Goal: Task Accomplishment & Management: Complete application form

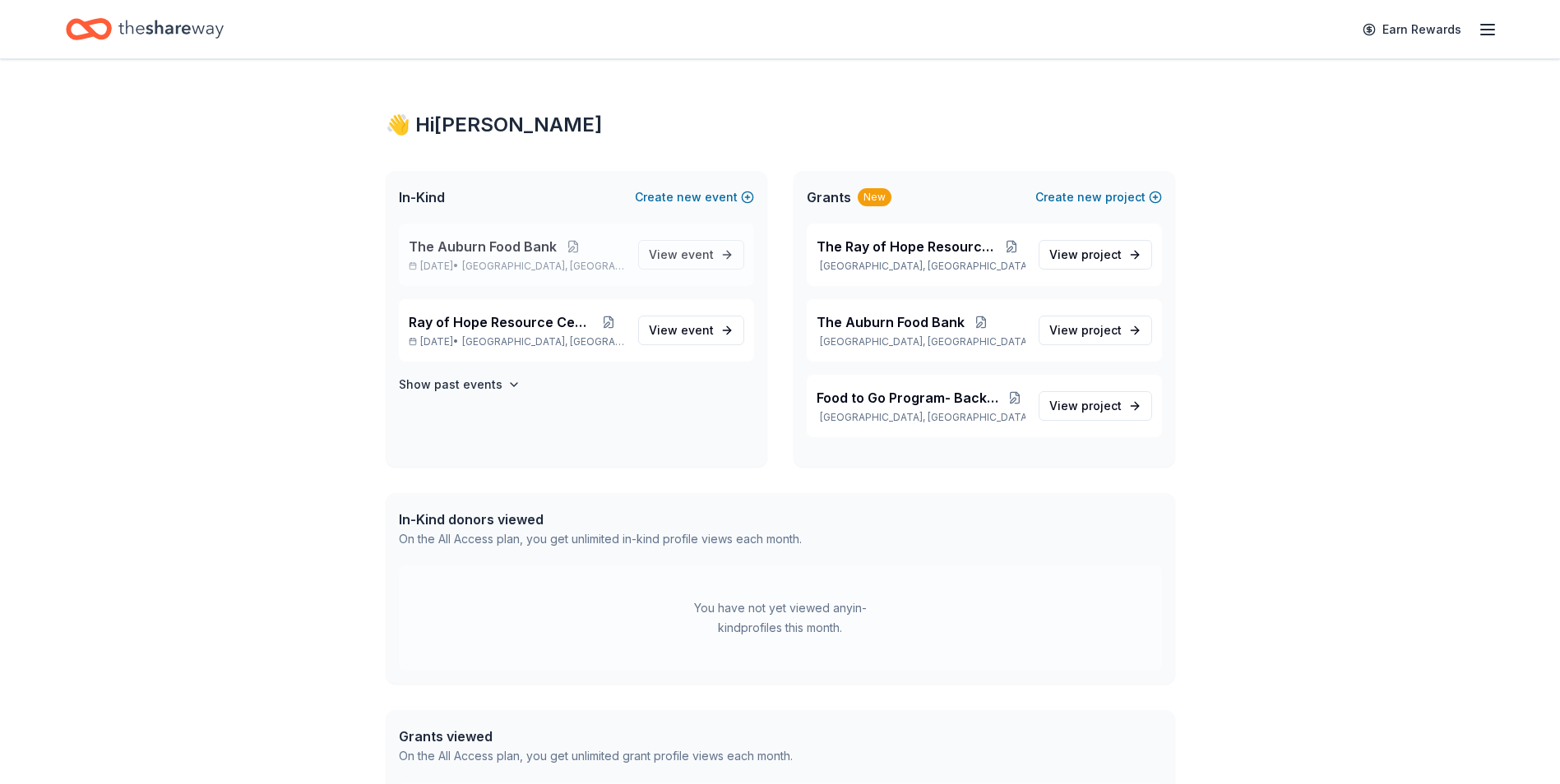
click at [523, 258] on div "The Auburn Food Bank Jan 01, 2026 • Auburn, WA" at bounding box center [517, 255] width 216 height 36
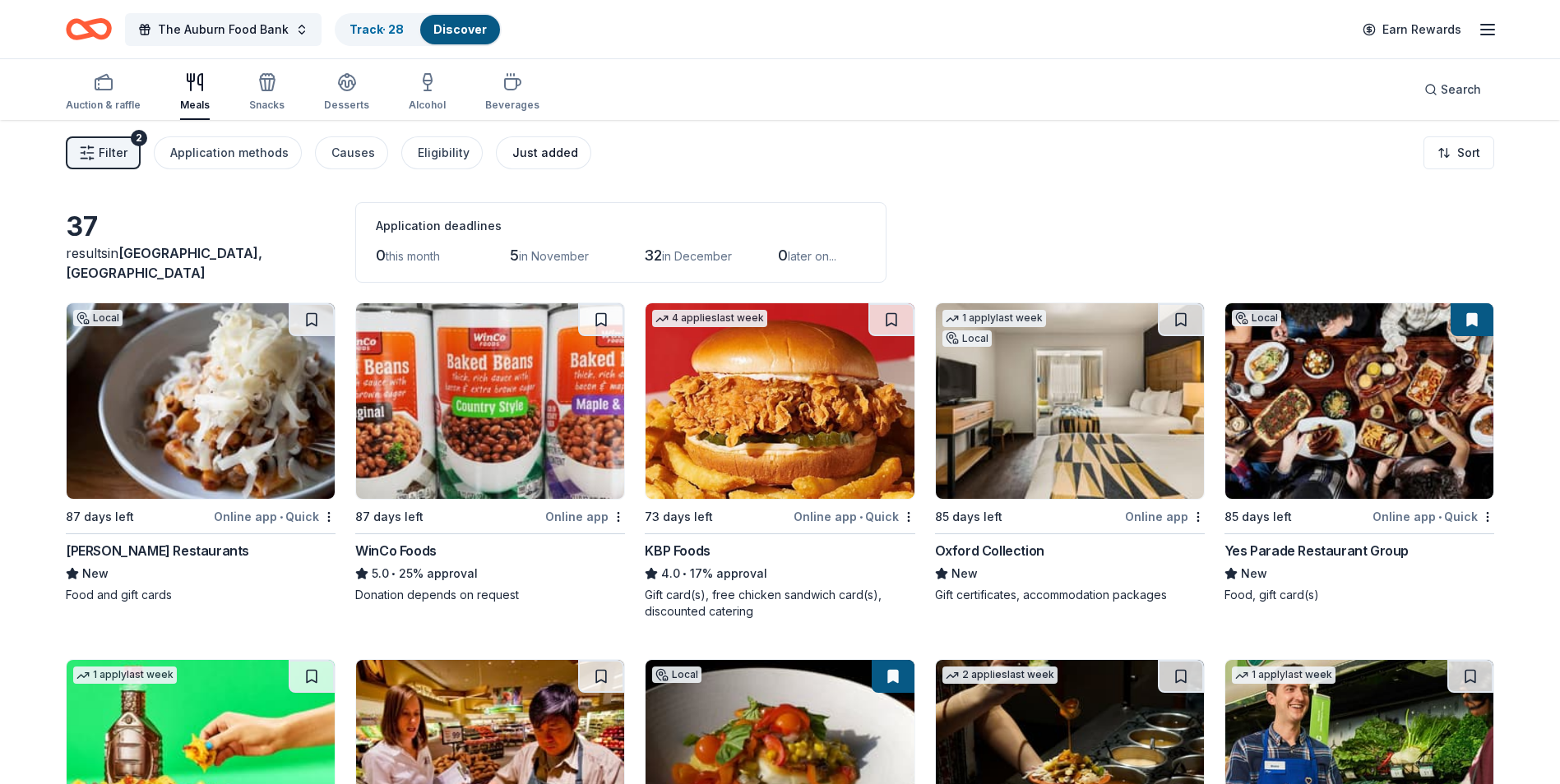
click at [530, 156] on div "Just added" at bounding box center [546, 153] width 66 height 20
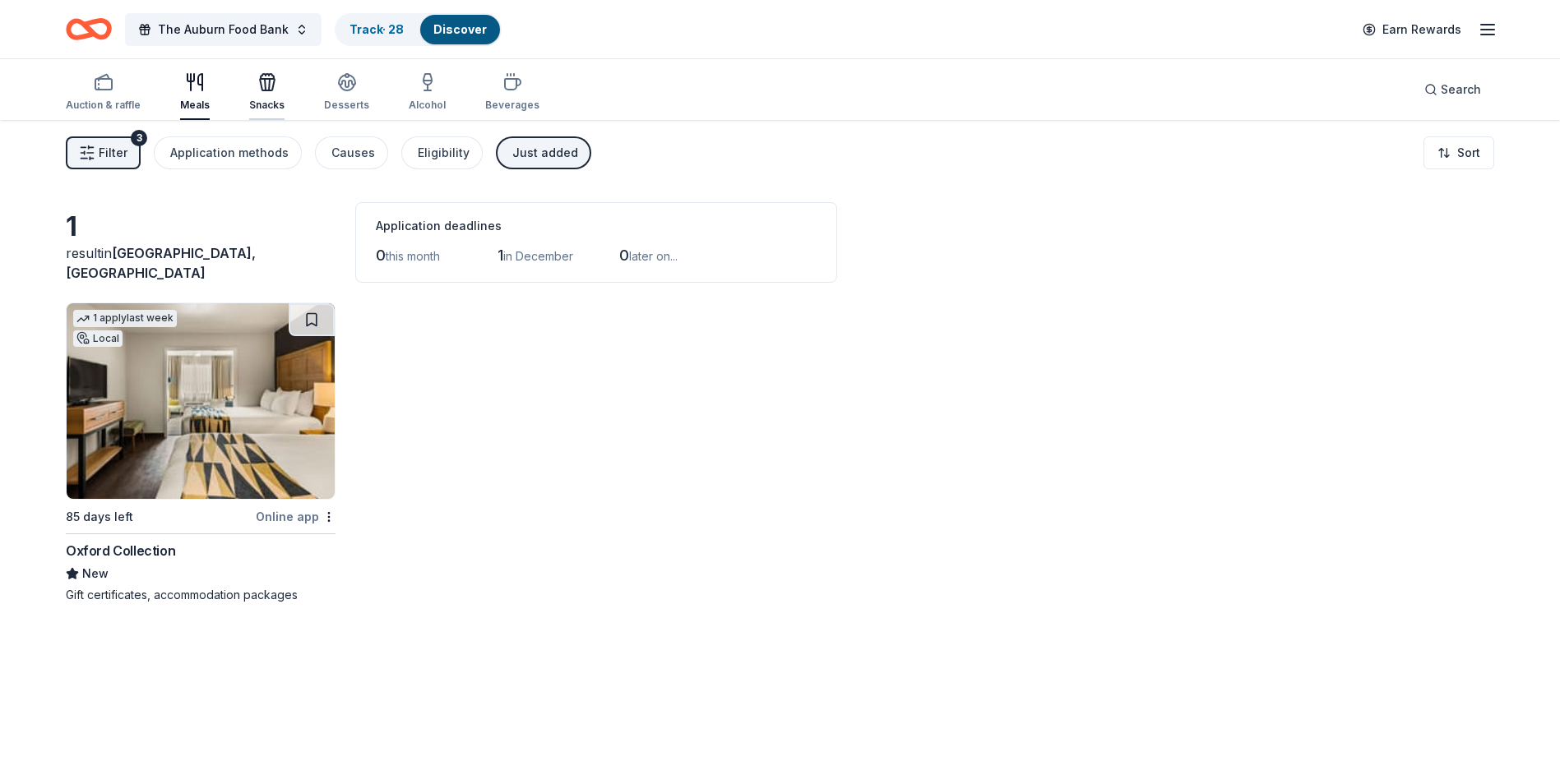
click at [253, 106] on div "Snacks" at bounding box center [266, 105] width 35 height 13
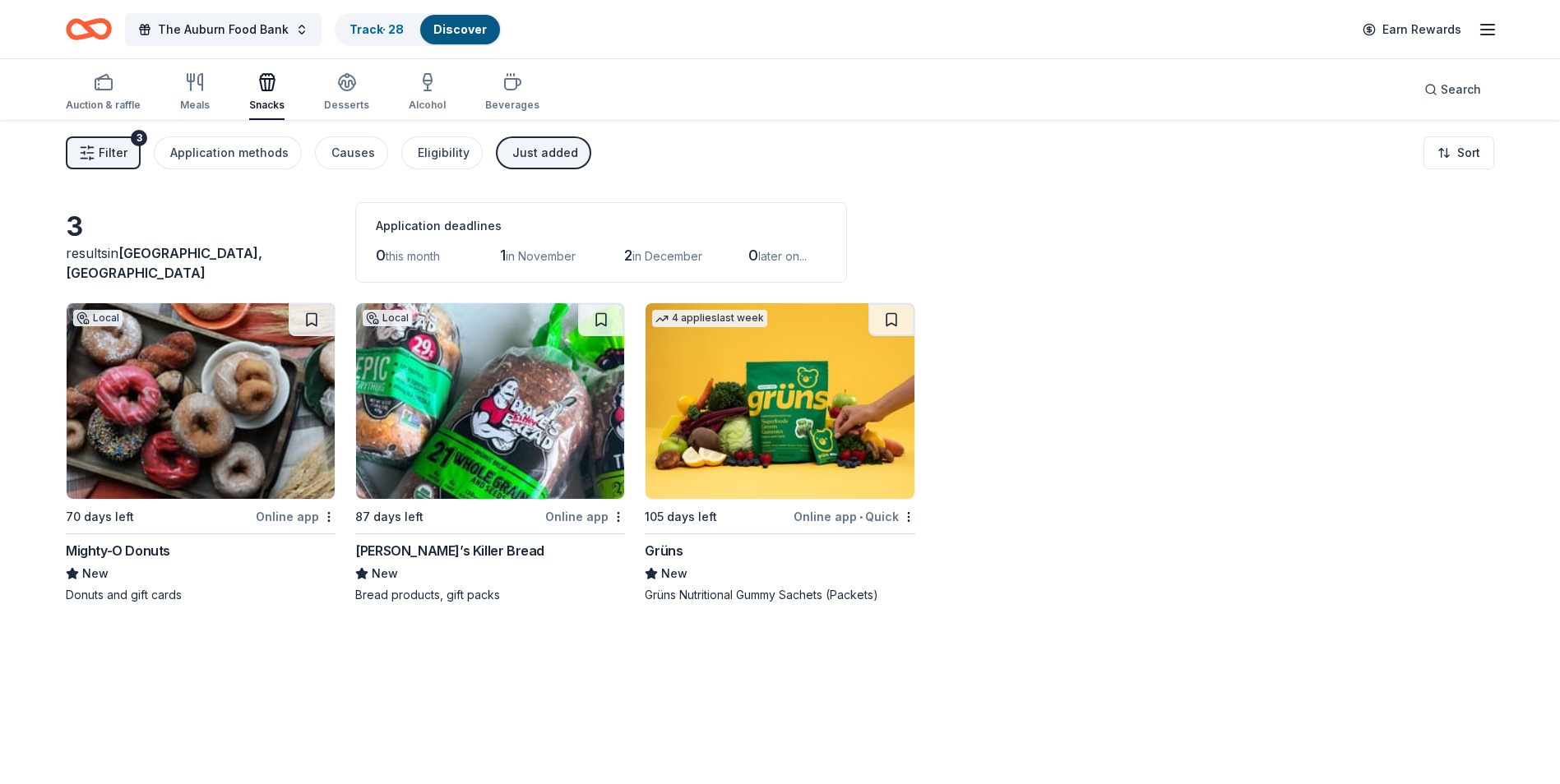
click at [577, 513] on div "Online app" at bounding box center [585, 517] width 80 height 21
click at [809, 420] on img at bounding box center [780, 401] width 268 height 195
click at [424, 479] on img at bounding box center [490, 401] width 268 height 195
click at [341, 100] on div "Desserts" at bounding box center [347, 105] width 45 height 13
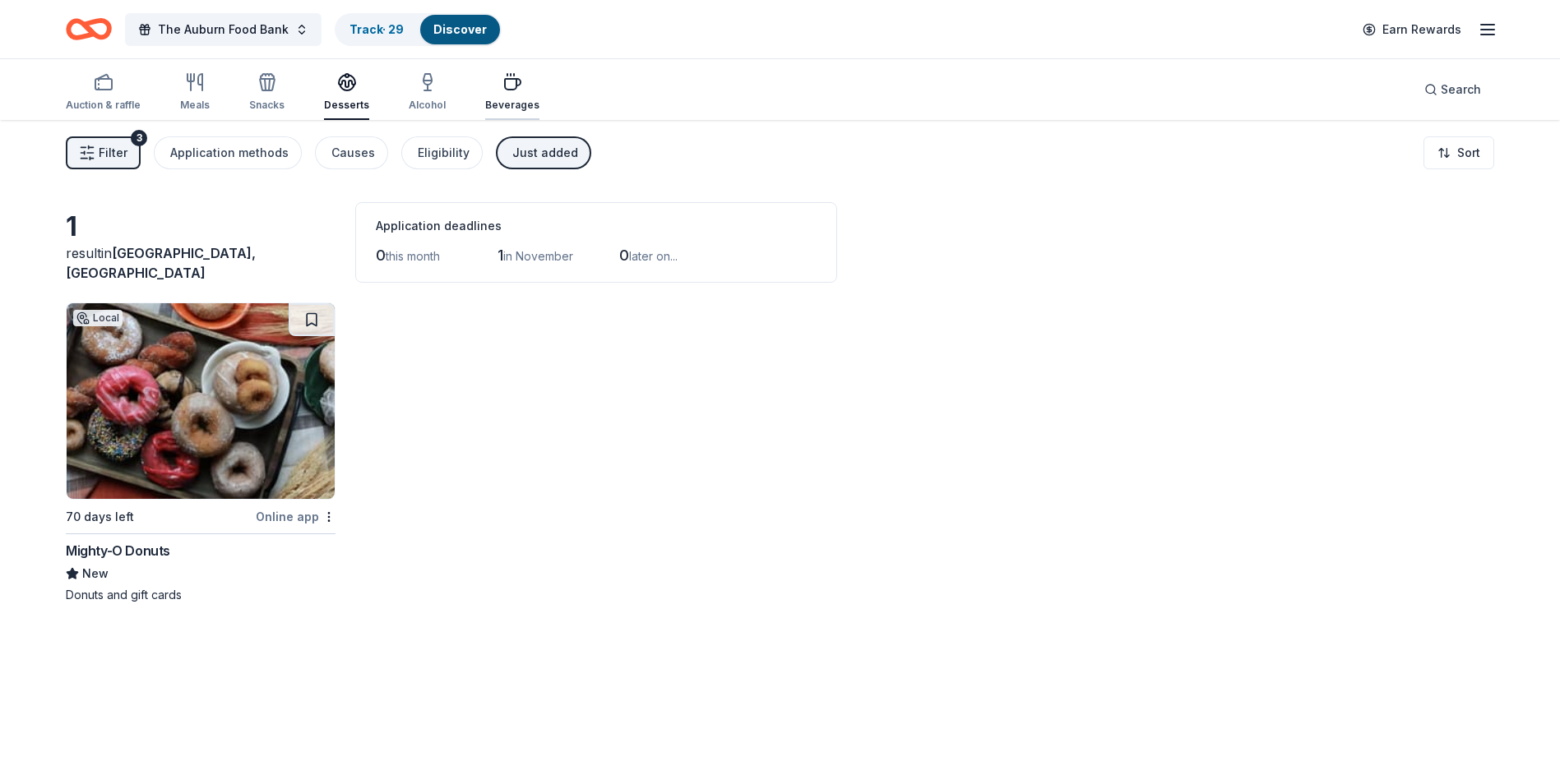
click at [502, 91] on icon "button" at bounding box center [512, 82] width 20 height 20
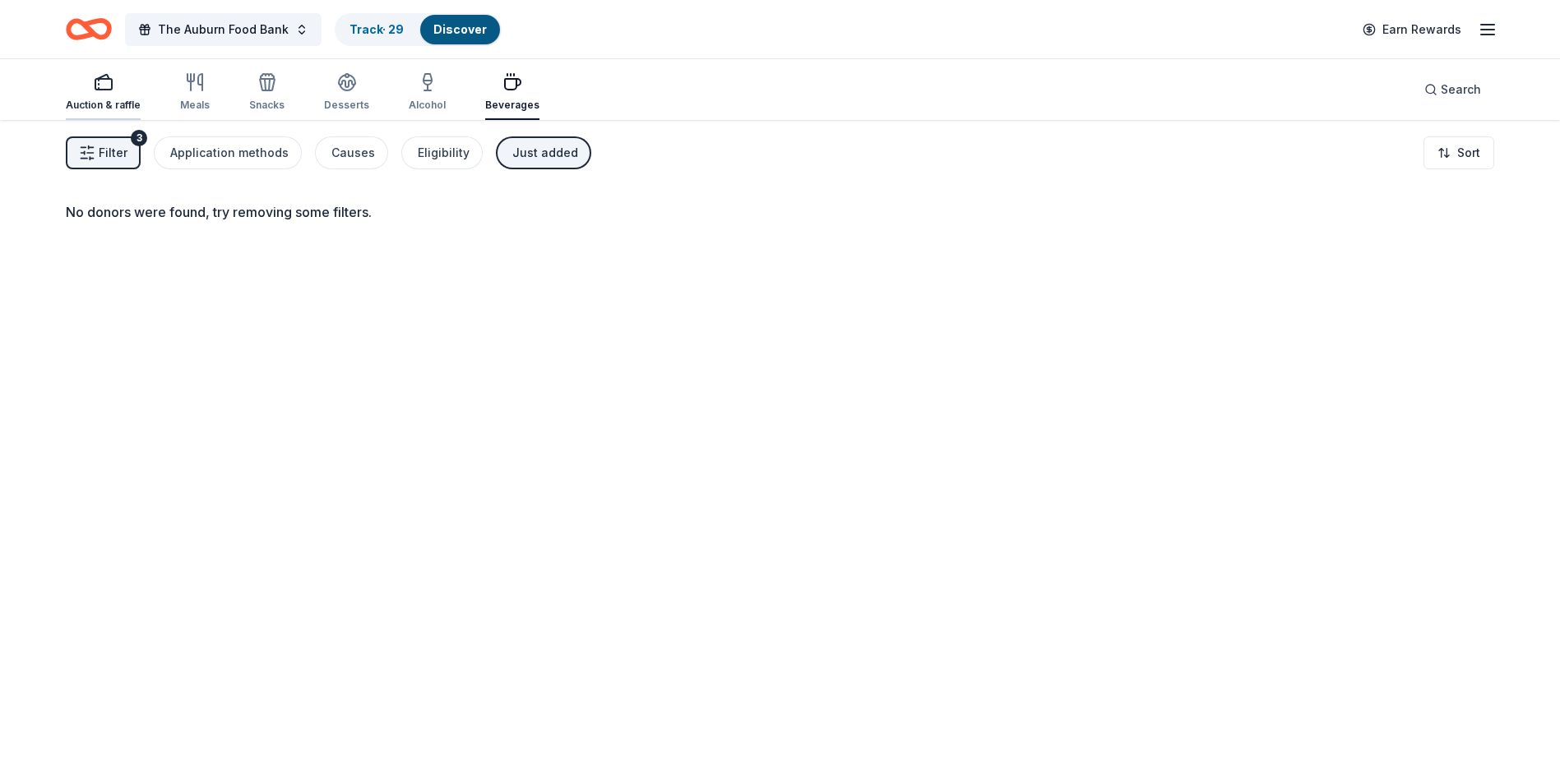
click at [100, 90] on rect "button" at bounding box center [103, 84] width 16 height 10
click at [93, 106] on div "Auction & raffle" at bounding box center [103, 105] width 75 height 13
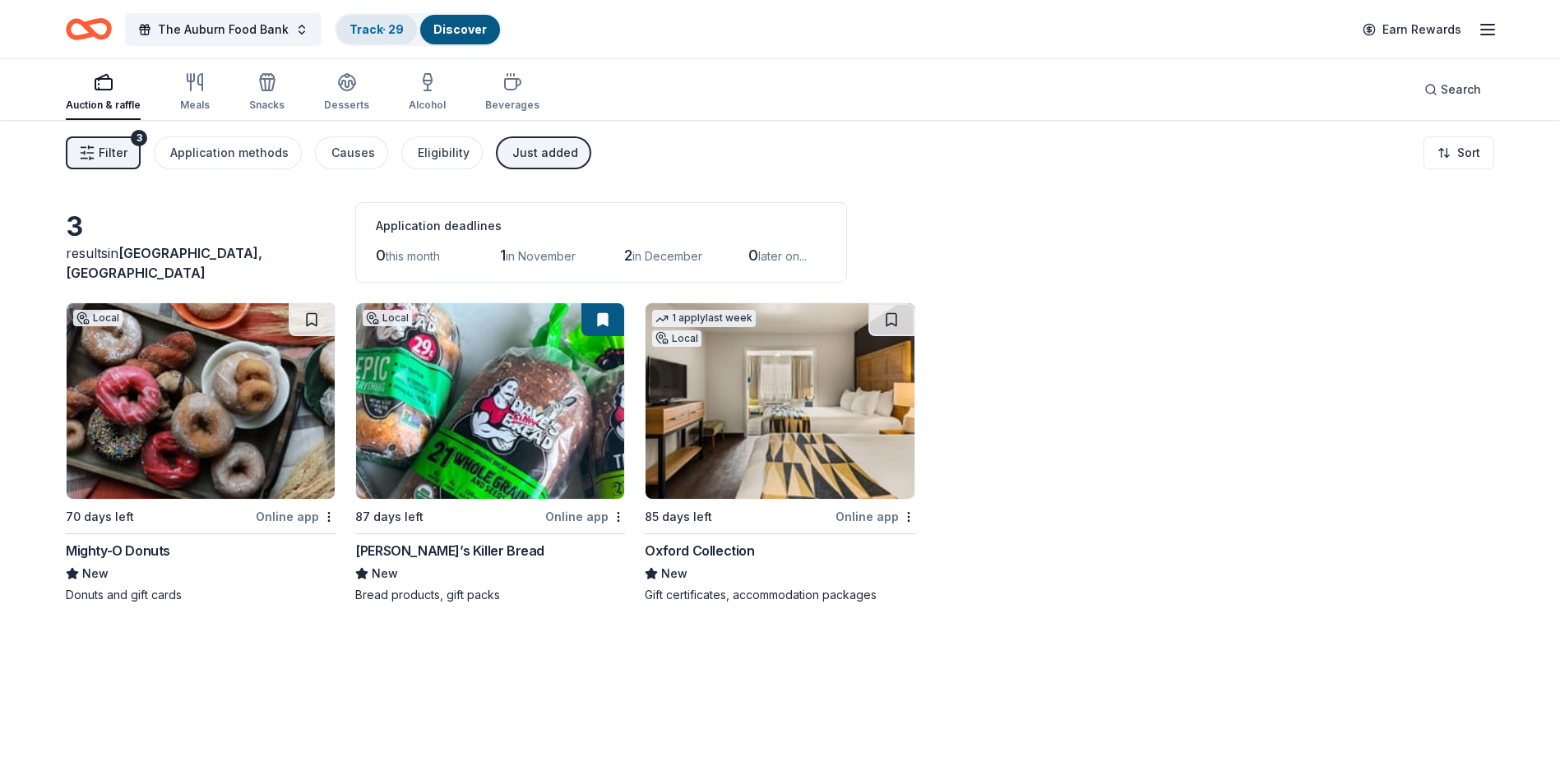
click at [396, 26] on link "Track · 29" at bounding box center [376, 29] width 54 height 14
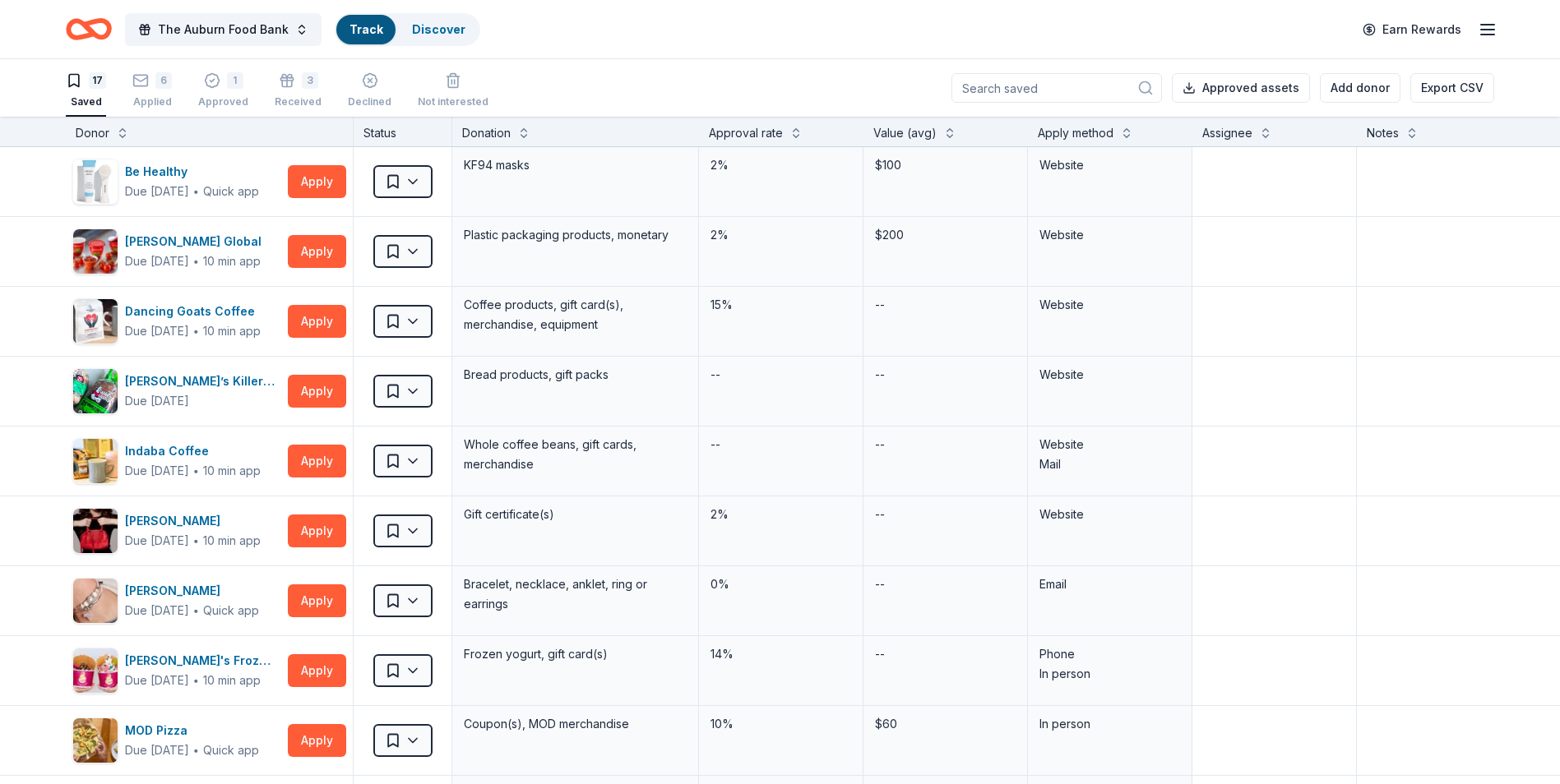
scroll to position [1, 0]
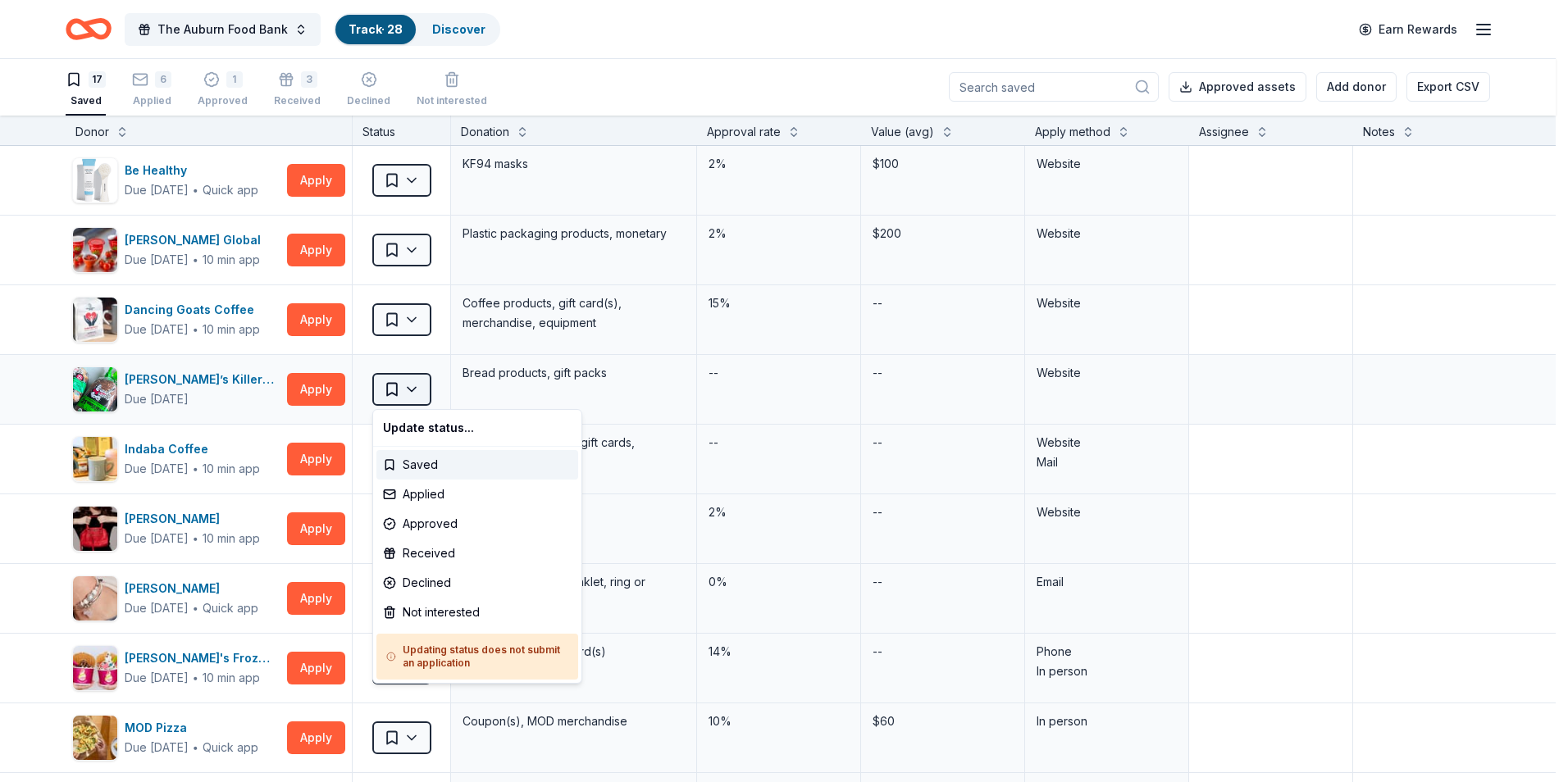
click at [416, 395] on html "The Auburn Food Bank Track · 28 Discover Earn Rewards 17 Saved 6 Applied 1 Appr…" at bounding box center [784, 390] width 1568 height 782
click at [401, 499] on div "Applied" at bounding box center [478, 494] width 202 height 29
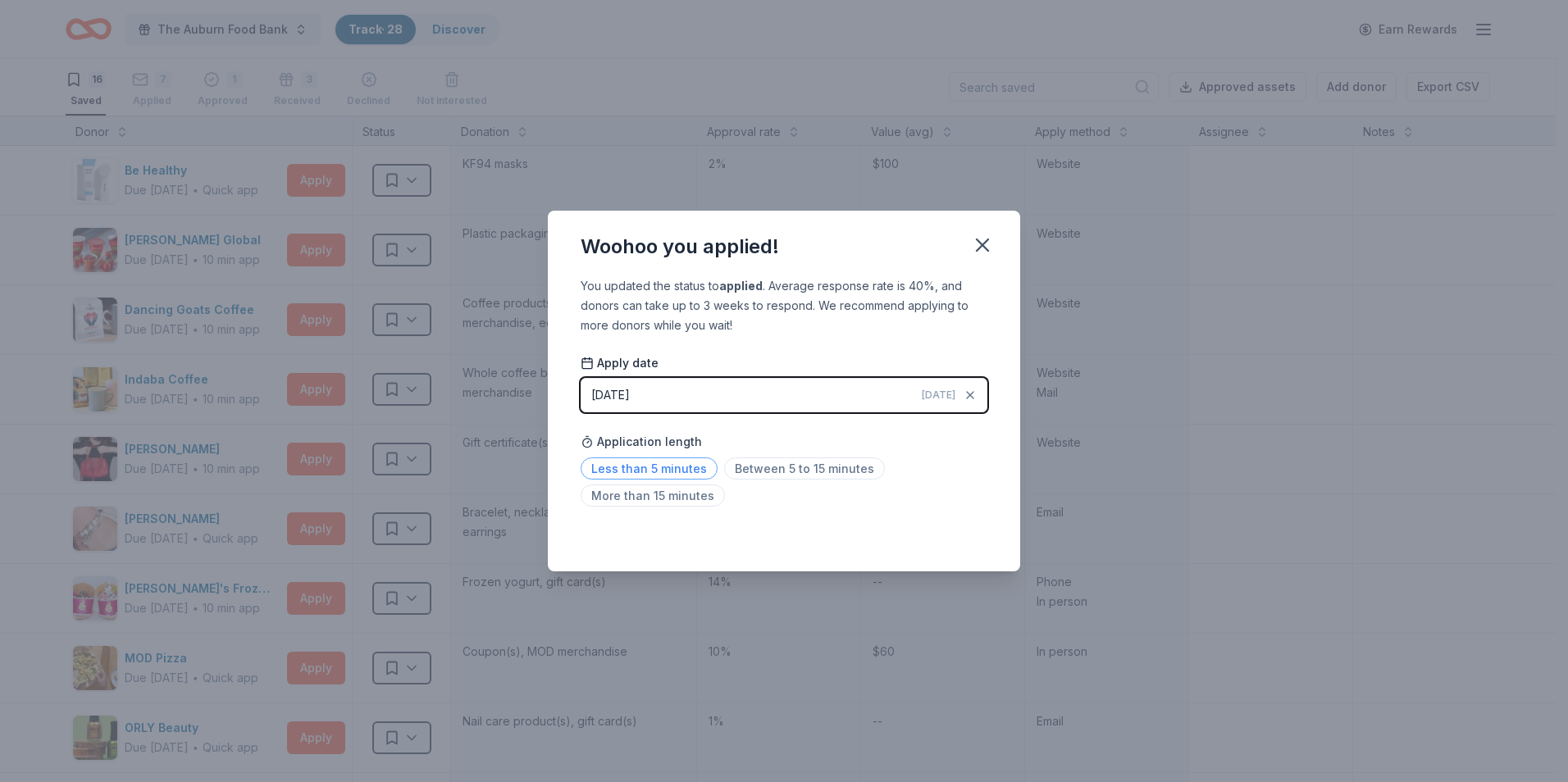
click at [672, 467] on span "Less than 5 minutes" at bounding box center [648, 469] width 137 height 22
click at [991, 244] on icon "button" at bounding box center [982, 245] width 23 height 23
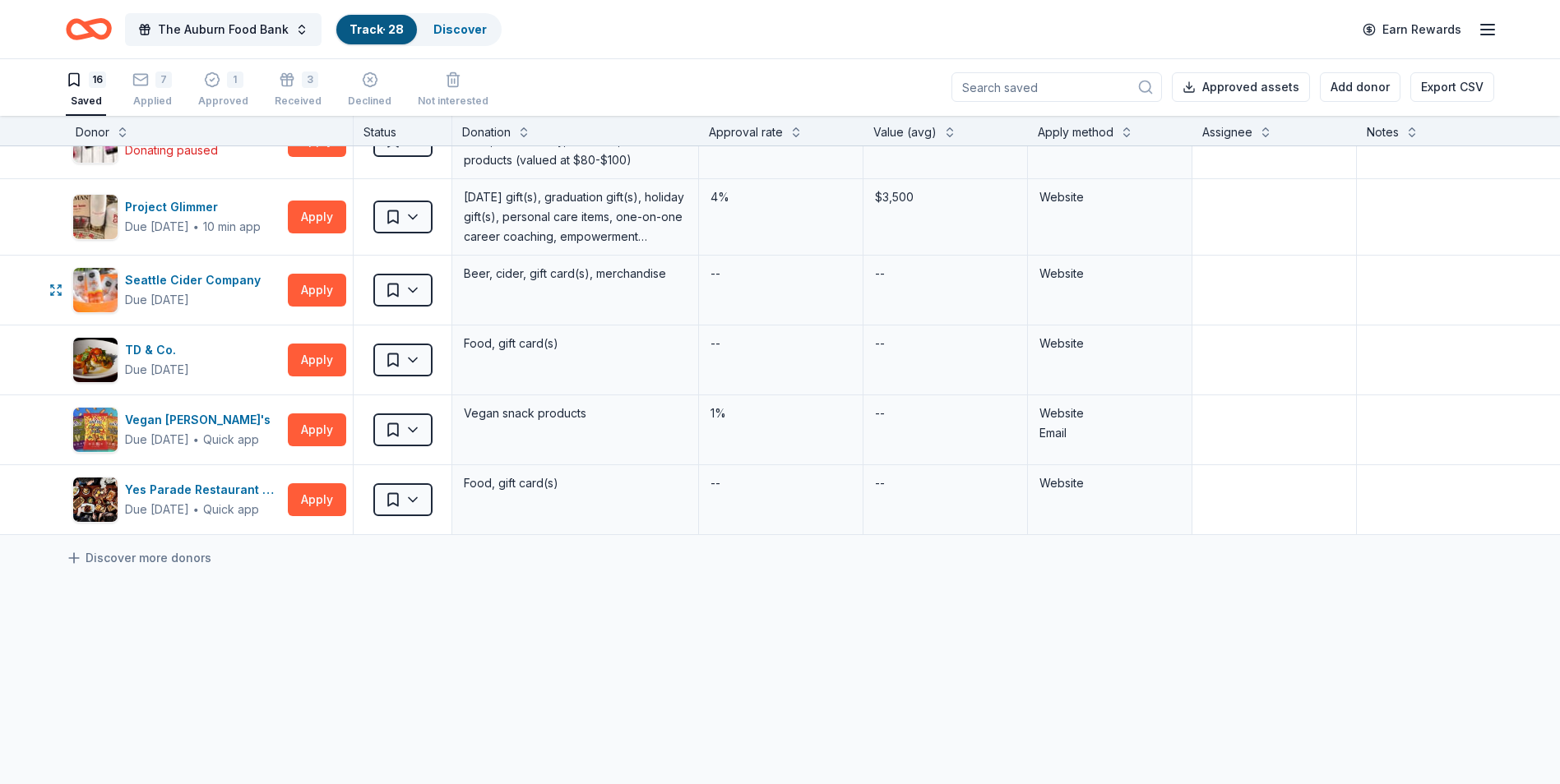
scroll to position [815, 0]
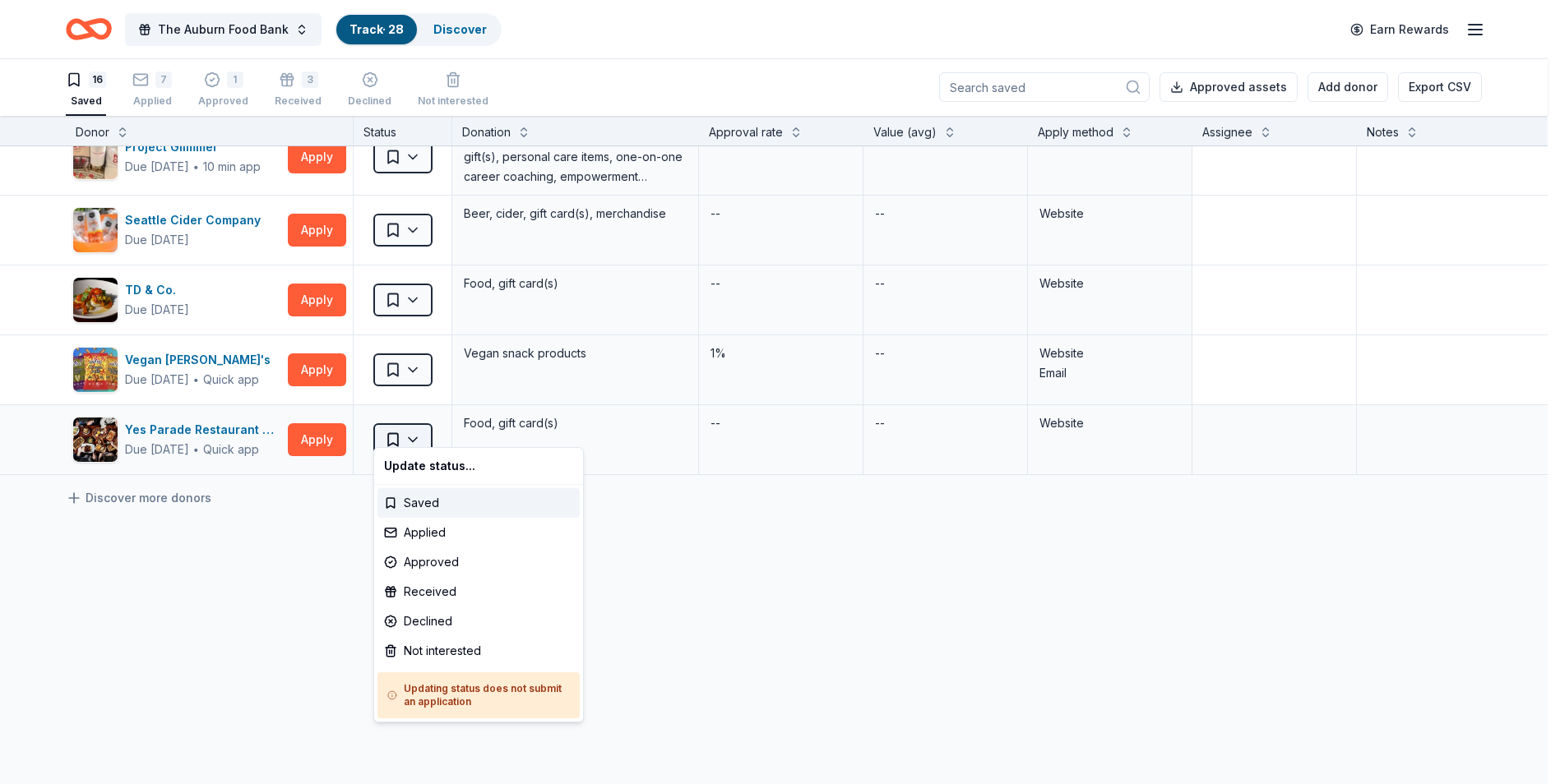
click at [411, 430] on html "The Auburn Food Bank Track · 28 Discover Earn Rewards 16 Saved 7 Applied 1 Appr…" at bounding box center [780, 391] width 1560 height 784
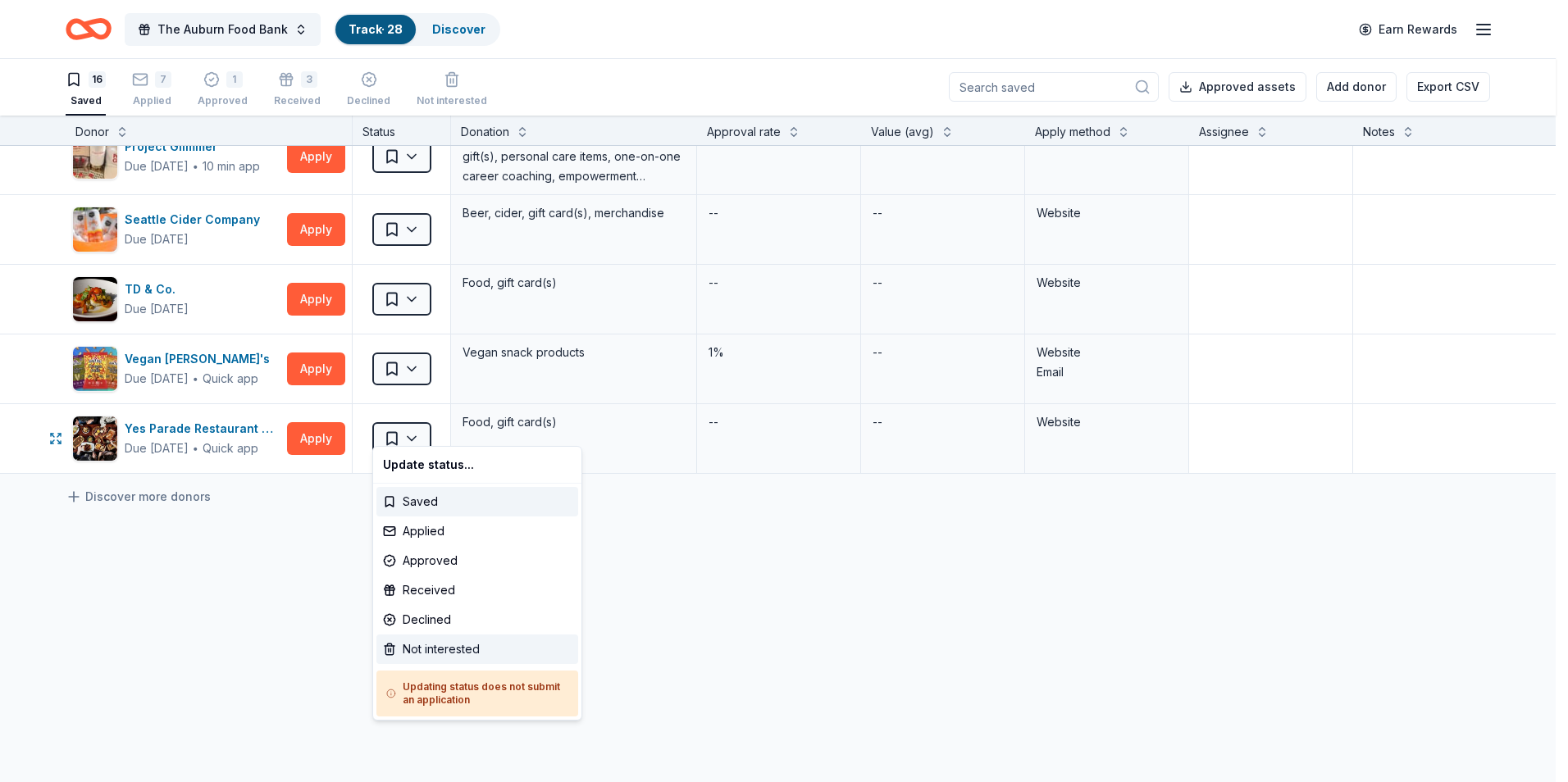
click at [403, 642] on div "Not interested" at bounding box center [478, 649] width 202 height 29
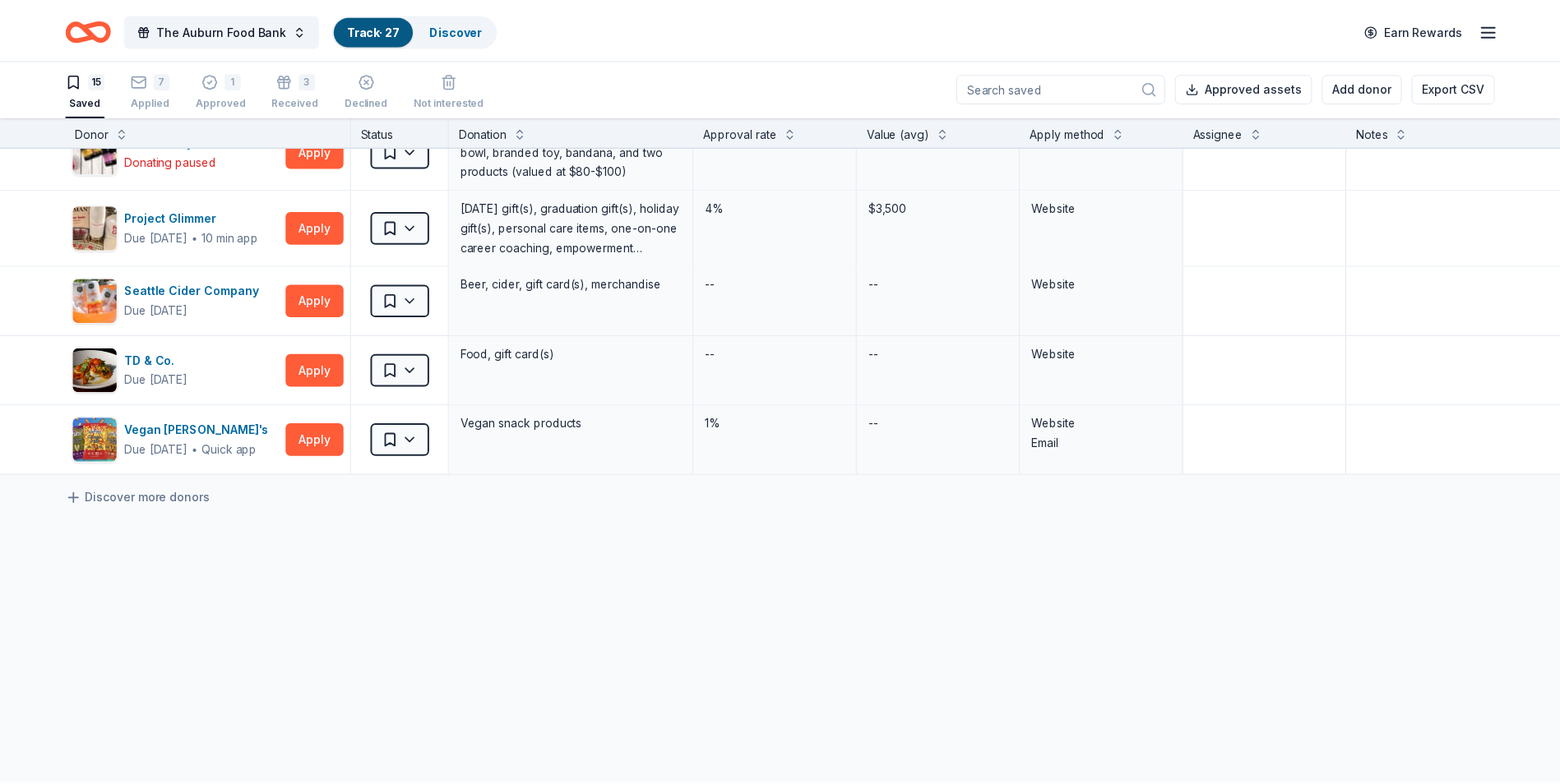
scroll to position [745, 0]
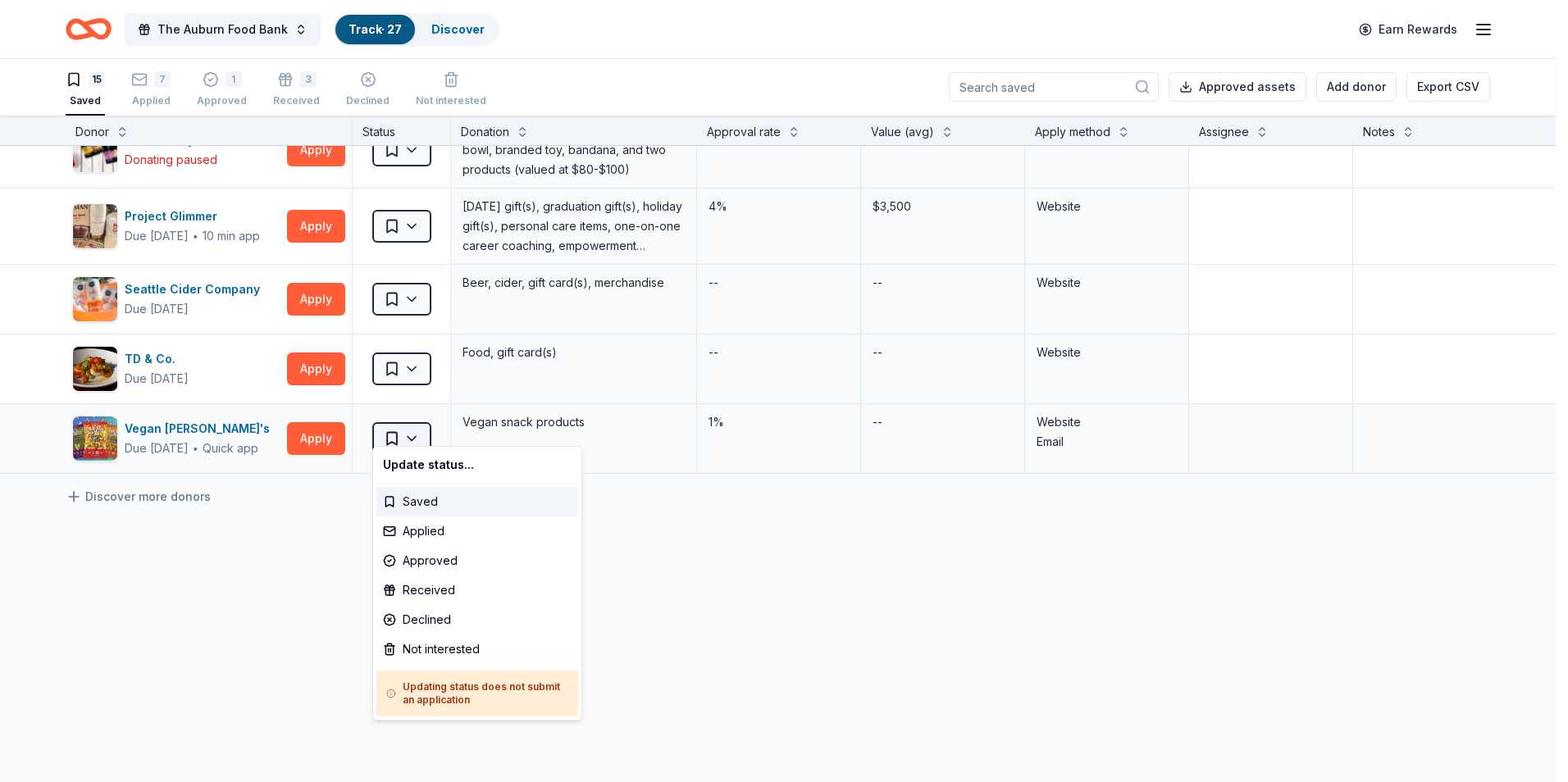
click at [412, 425] on html "The Auburn Food Bank Track · 27 Discover Earn Rewards 15 Saved 7 Applied 1 Appr…" at bounding box center [784, 390] width 1568 height 782
click at [390, 648] on div "Not interested" at bounding box center [478, 649] width 202 height 29
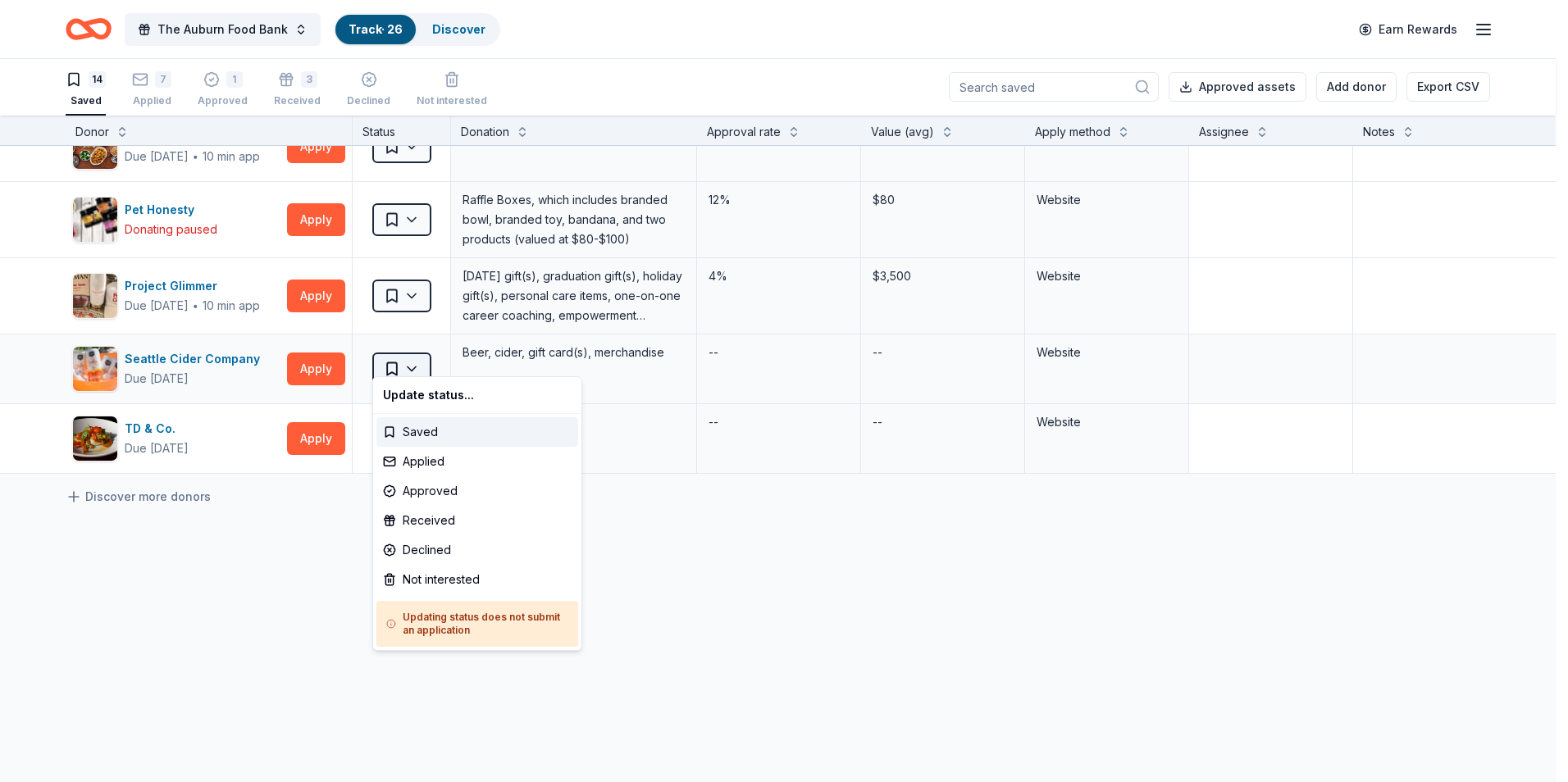
click at [407, 359] on html "The Auburn Food Bank Track · 26 Discover Earn Rewards 14 Saved 7 Applied 1 Appr…" at bounding box center [784, 390] width 1568 height 782
click at [422, 548] on div "Declined" at bounding box center [478, 550] width 202 height 29
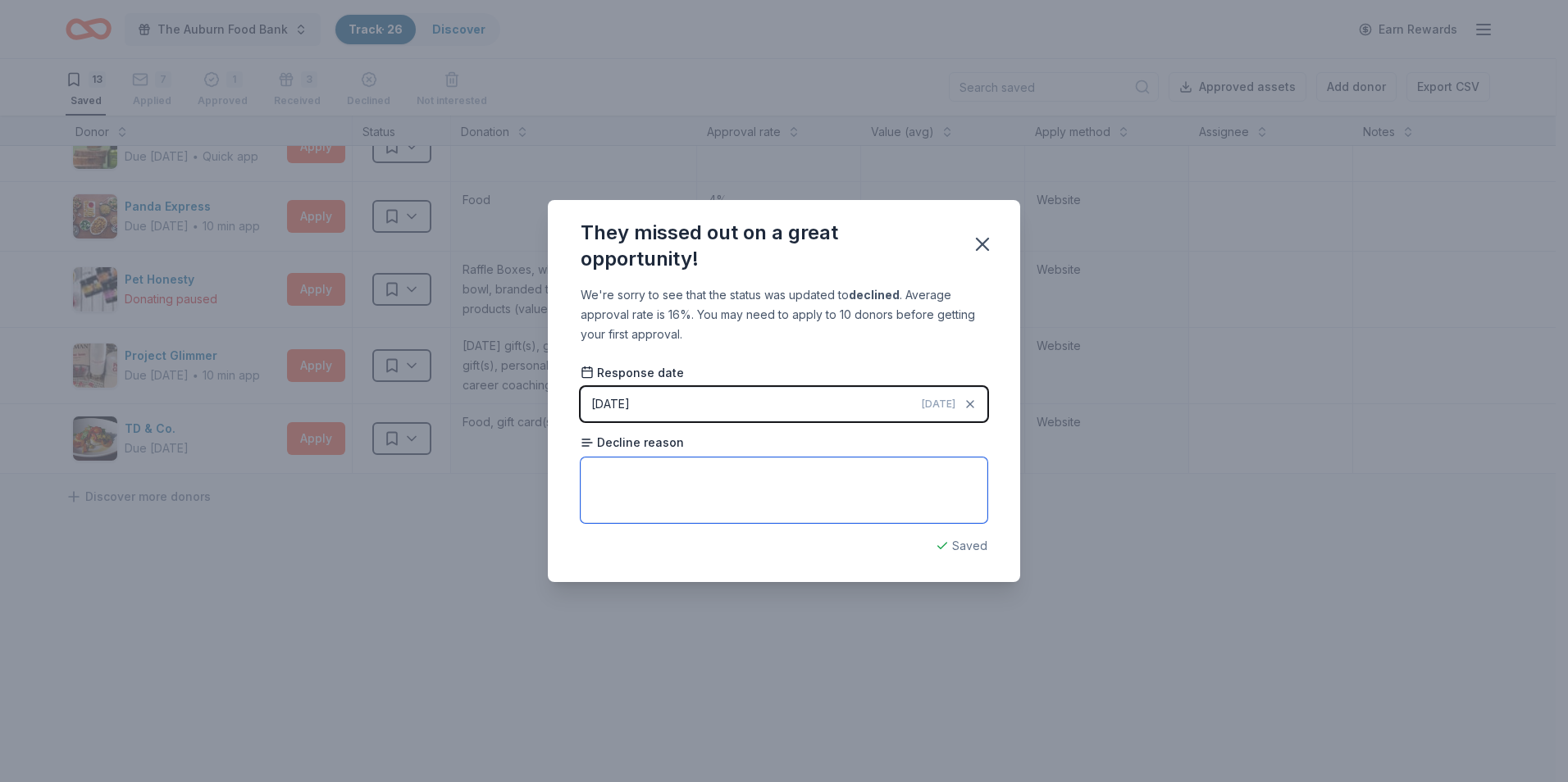
click at [605, 477] on textarea at bounding box center [784, 491] width 407 height 66
type textarea "no response"
click at [982, 255] on icon "button" at bounding box center [982, 244] width 23 height 23
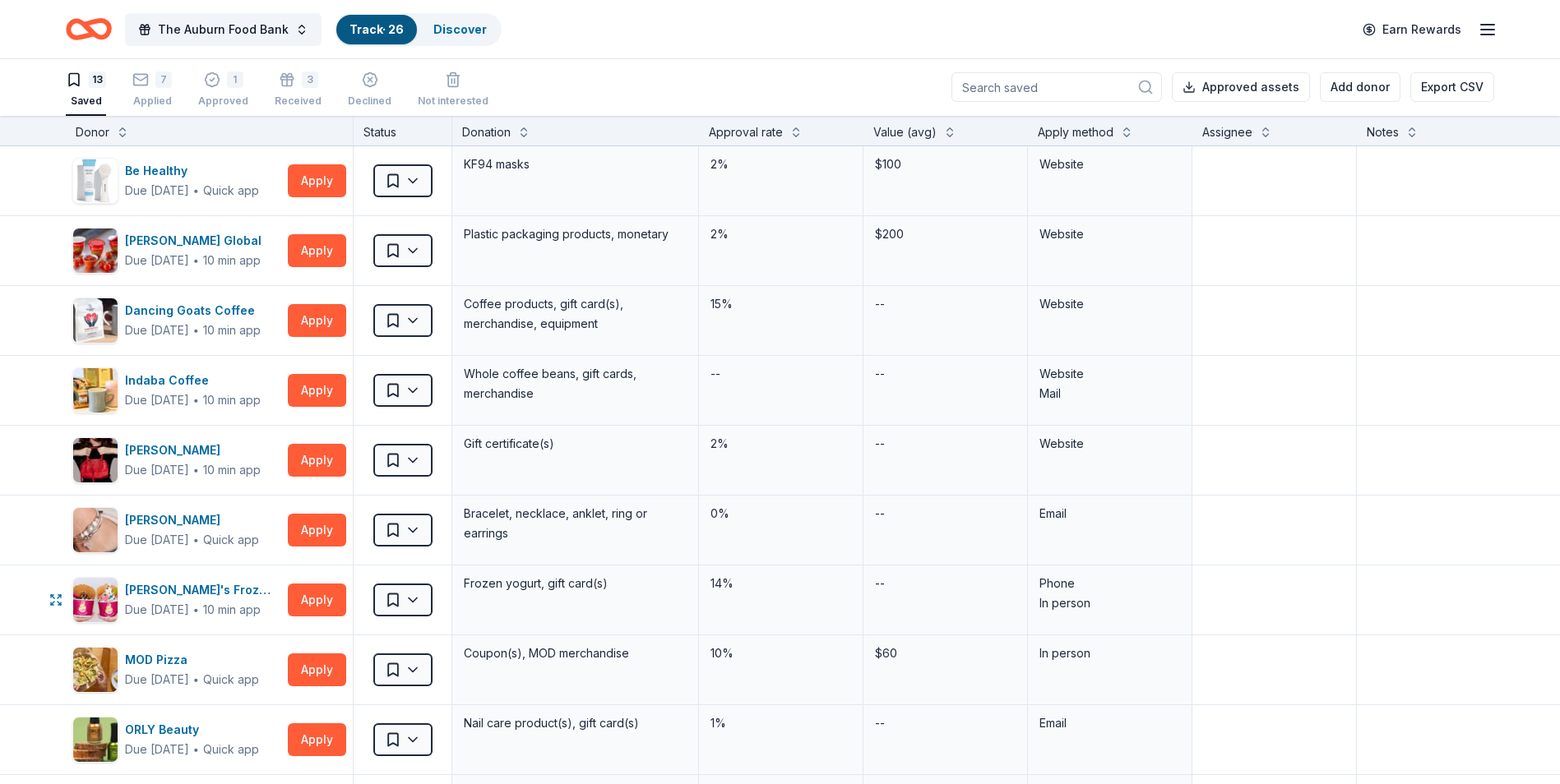
scroll to position [0, 0]
click at [294, 29] on button "The Auburn Food Bank" at bounding box center [223, 29] width 196 height 33
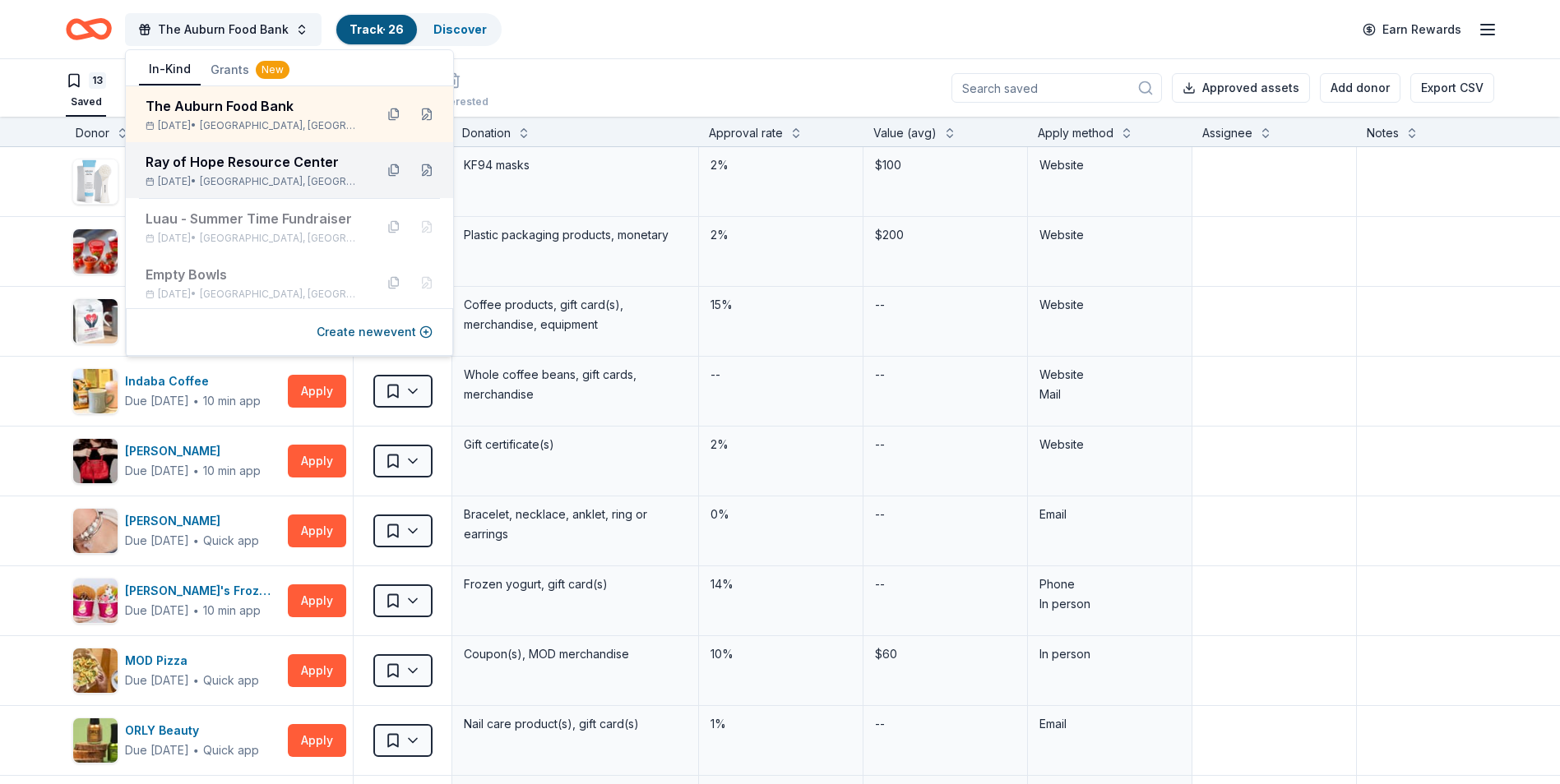
click at [250, 181] on span "Auburn, WA" at bounding box center [280, 182] width 161 height 13
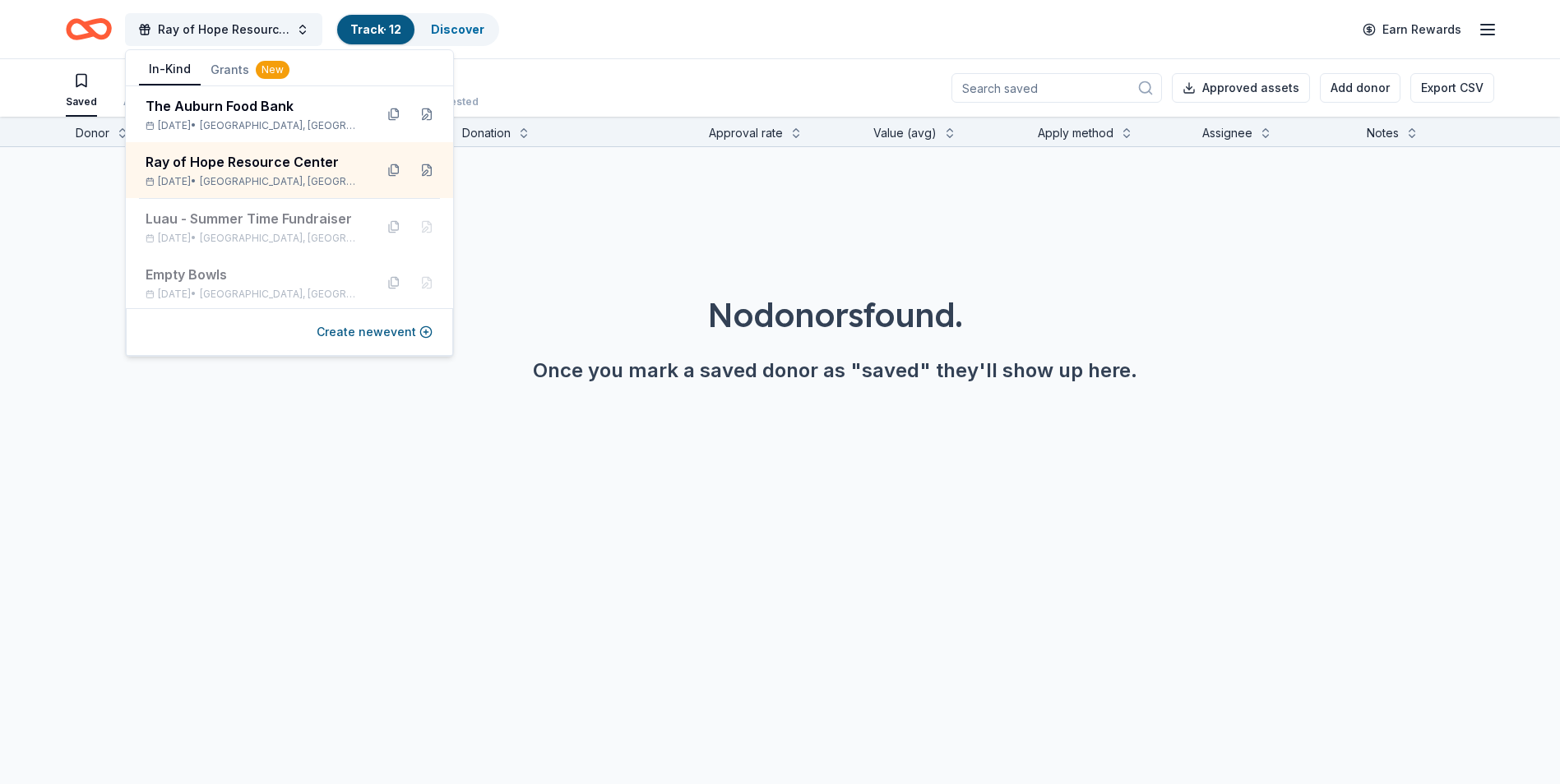
click at [603, 216] on div "No donors found. Once you mark a saved donor as "saved" they'll show up here." at bounding box center [835, 291] width 1560 height 290
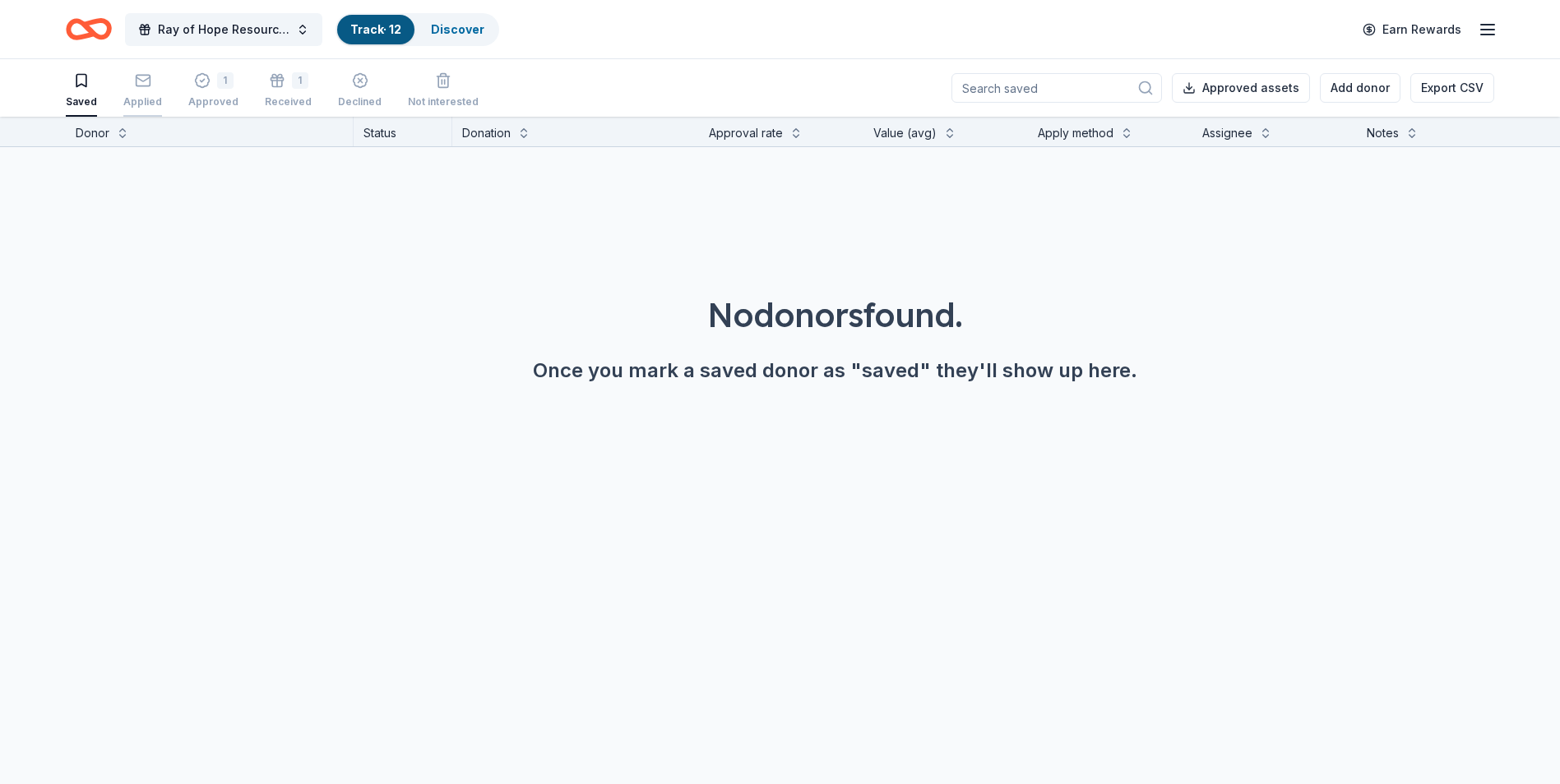
click at [137, 99] on div "Applied" at bounding box center [143, 96] width 39 height 13
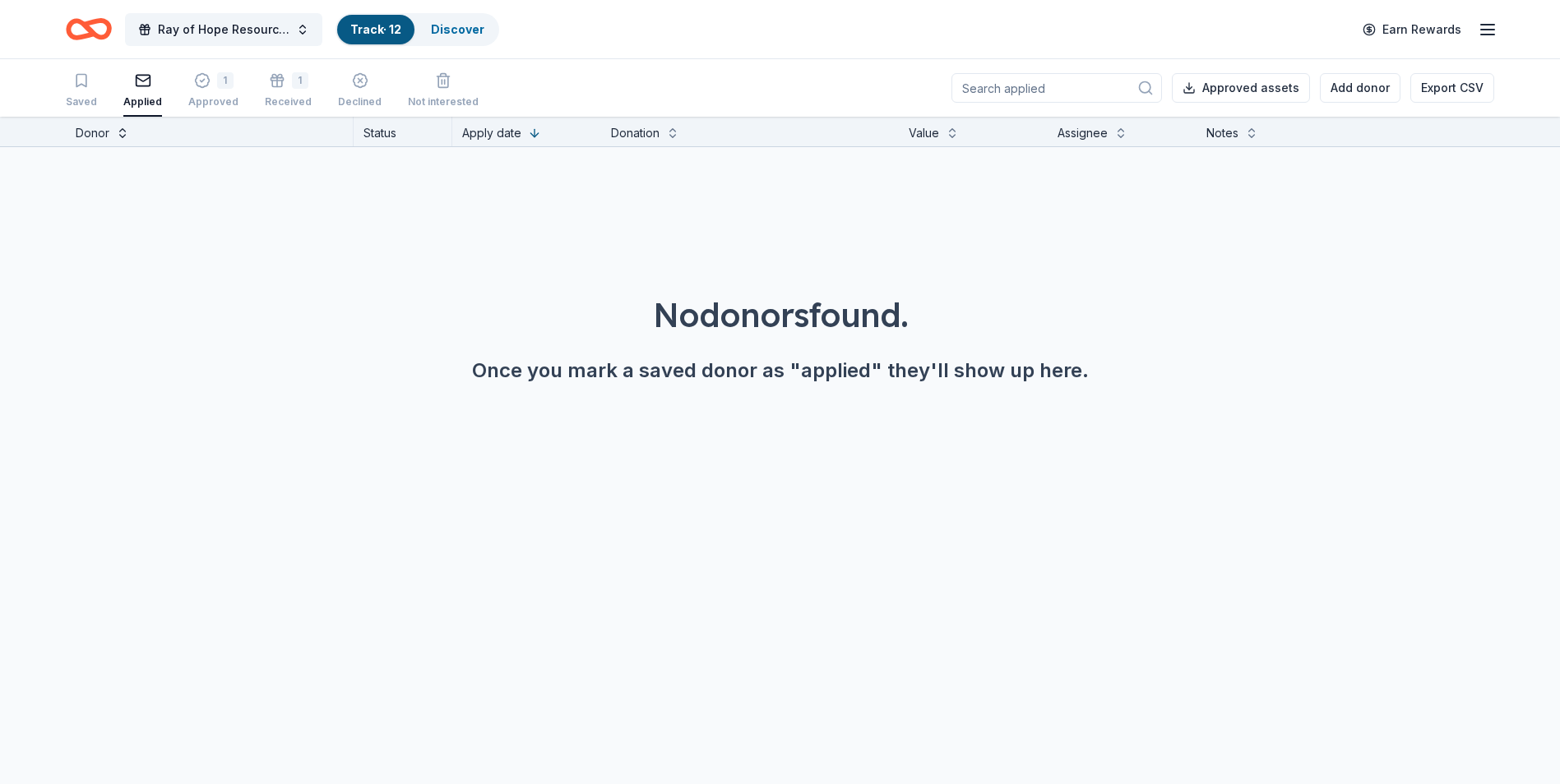
click at [116, 131] on button at bounding box center [122, 131] width 13 height 16
click at [462, 36] on div "Discover" at bounding box center [457, 29] width 80 height 29
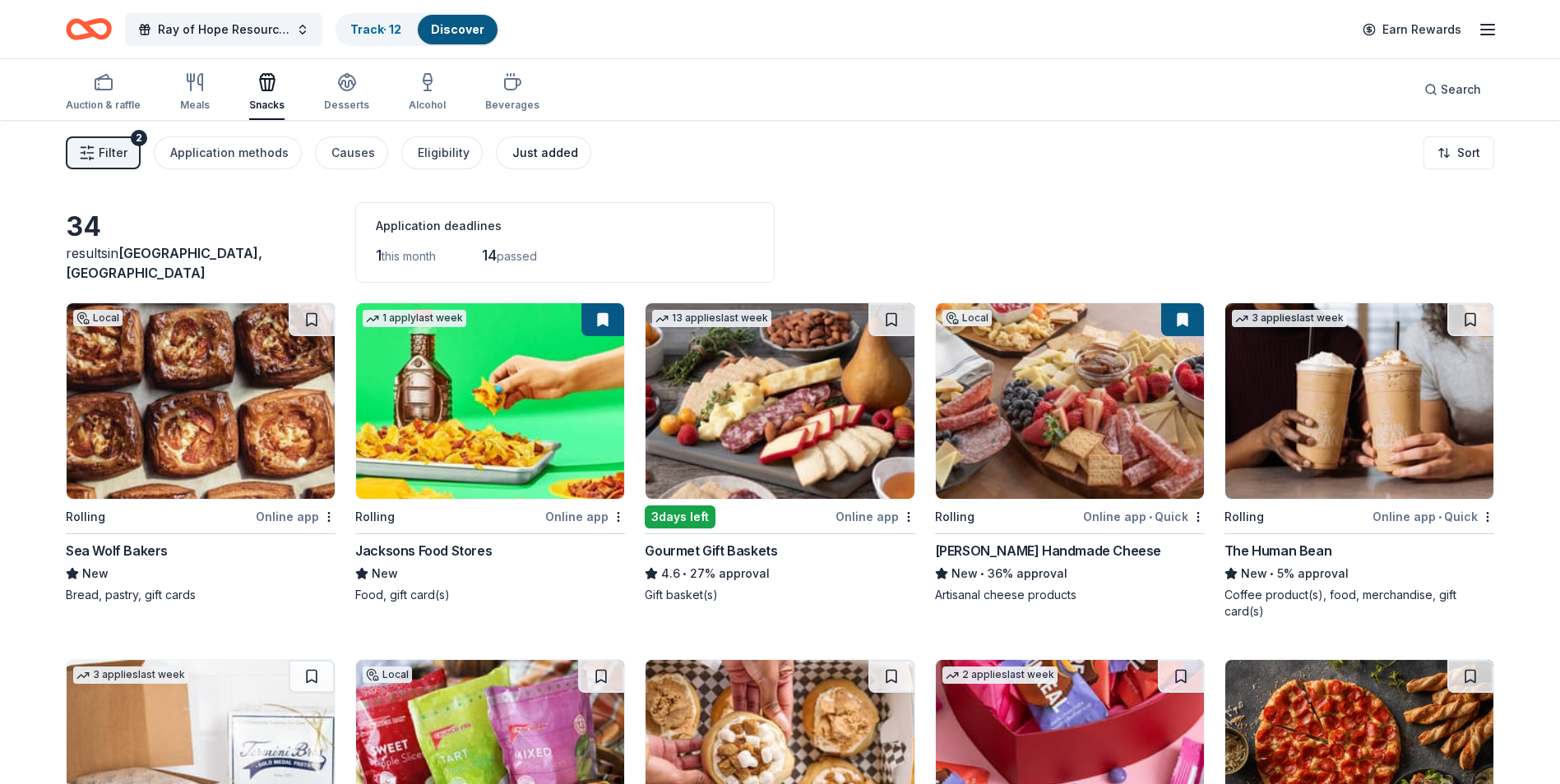
click at [518, 161] on div "Just added" at bounding box center [546, 153] width 66 height 20
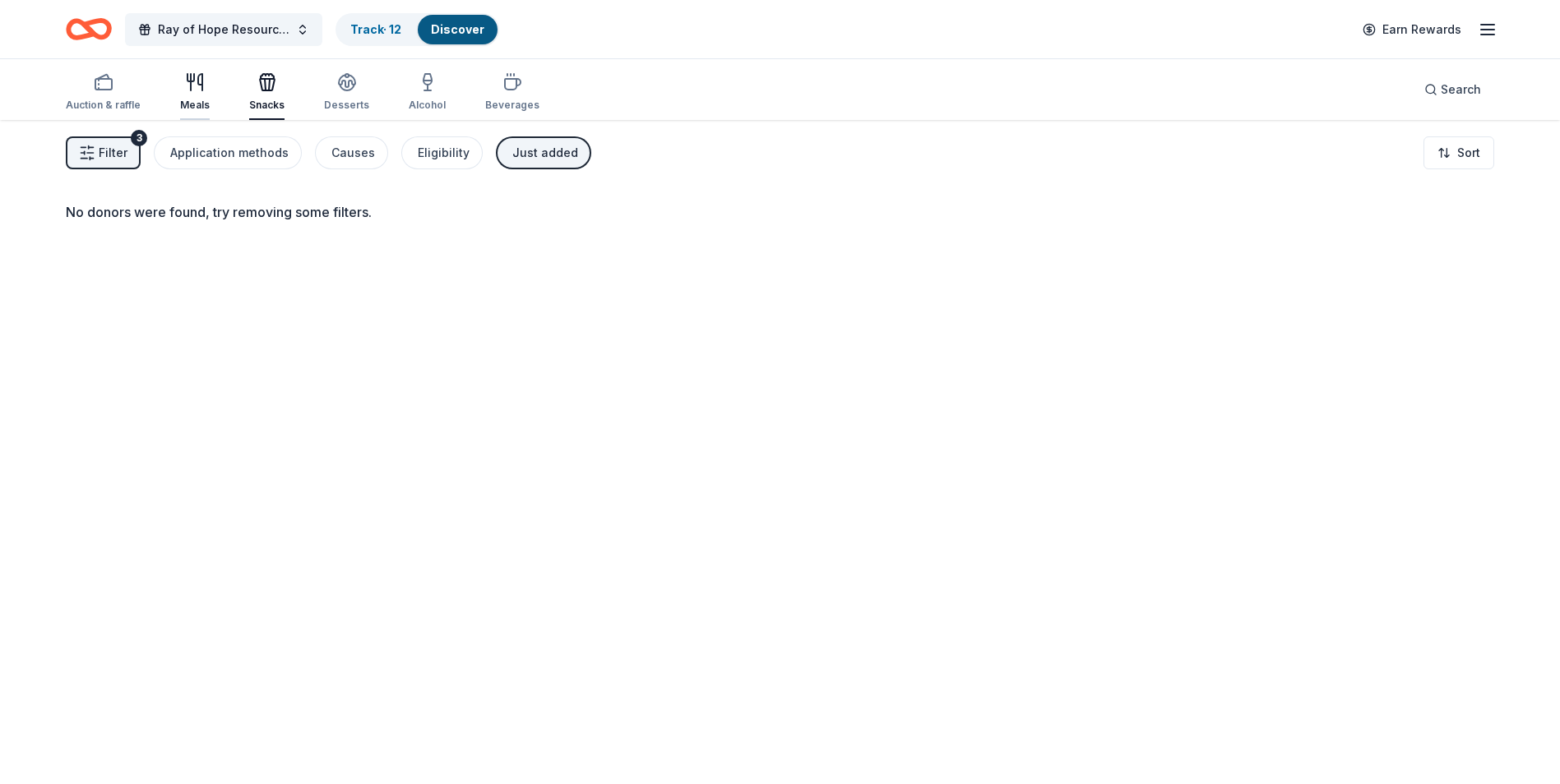
click at [194, 95] on div "Meals" at bounding box center [195, 92] width 29 height 40
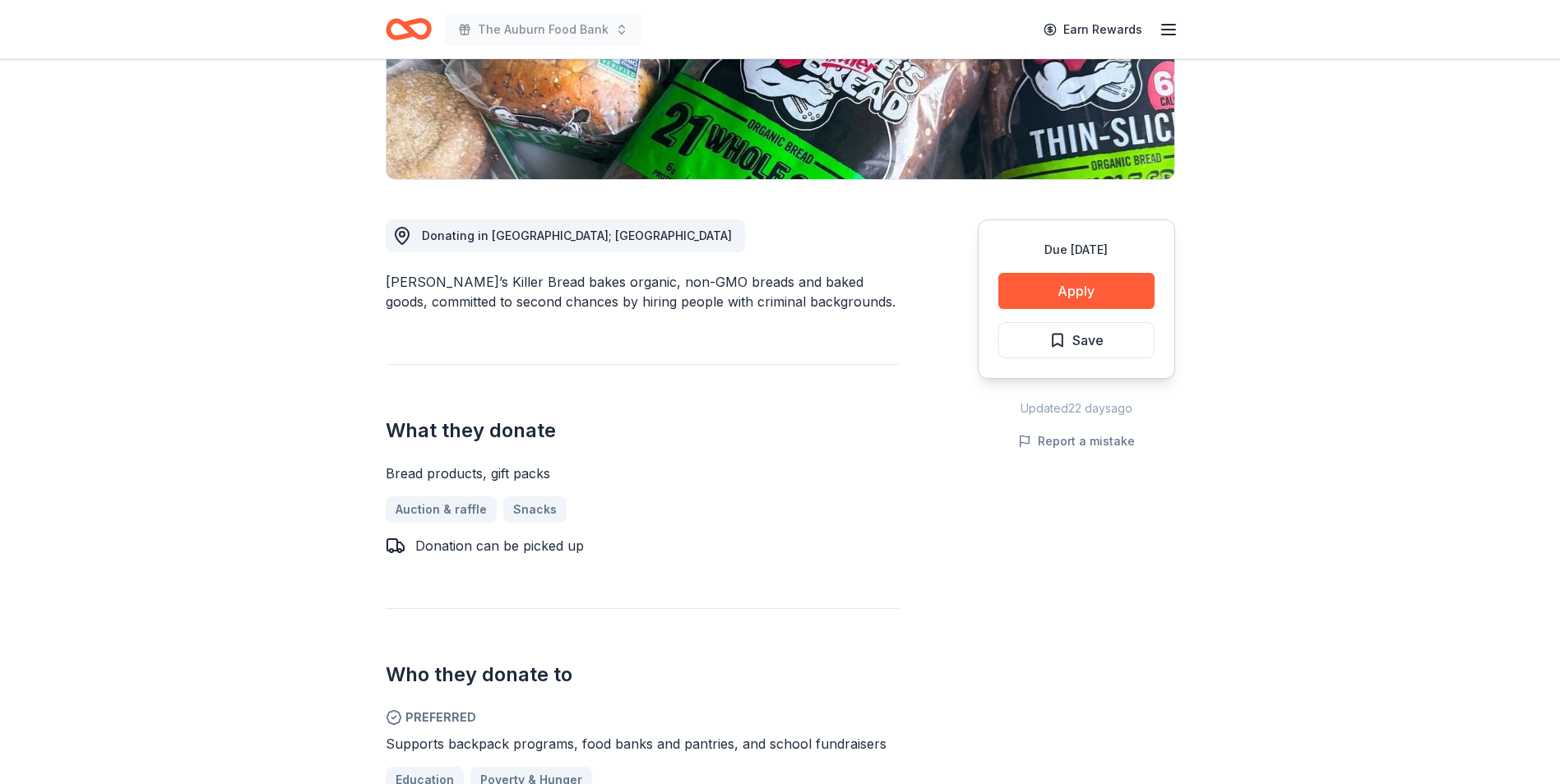
scroll to position [246, 0]
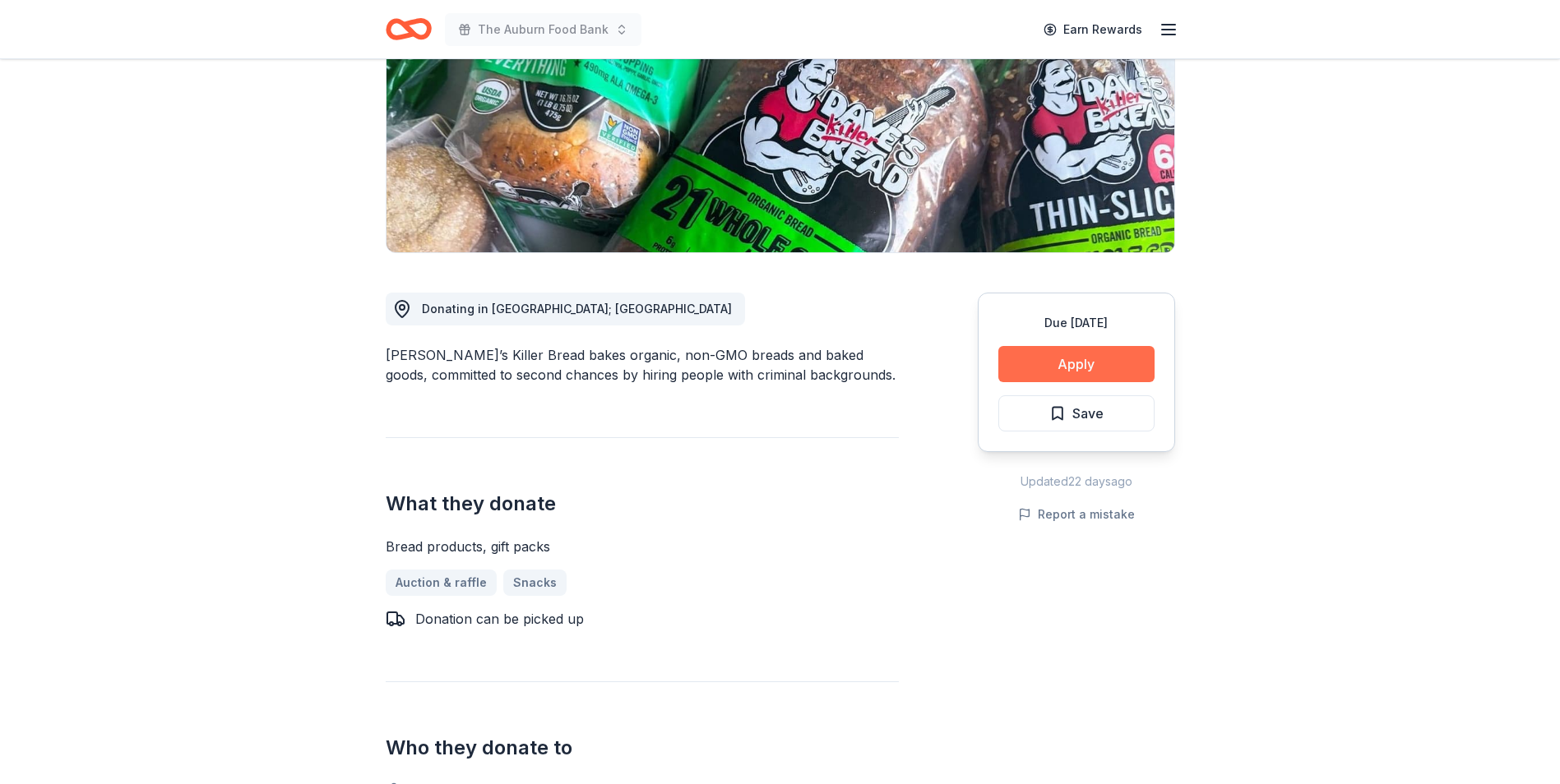
click at [1069, 373] on button "Apply" at bounding box center [1077, 364] width 157 height 36
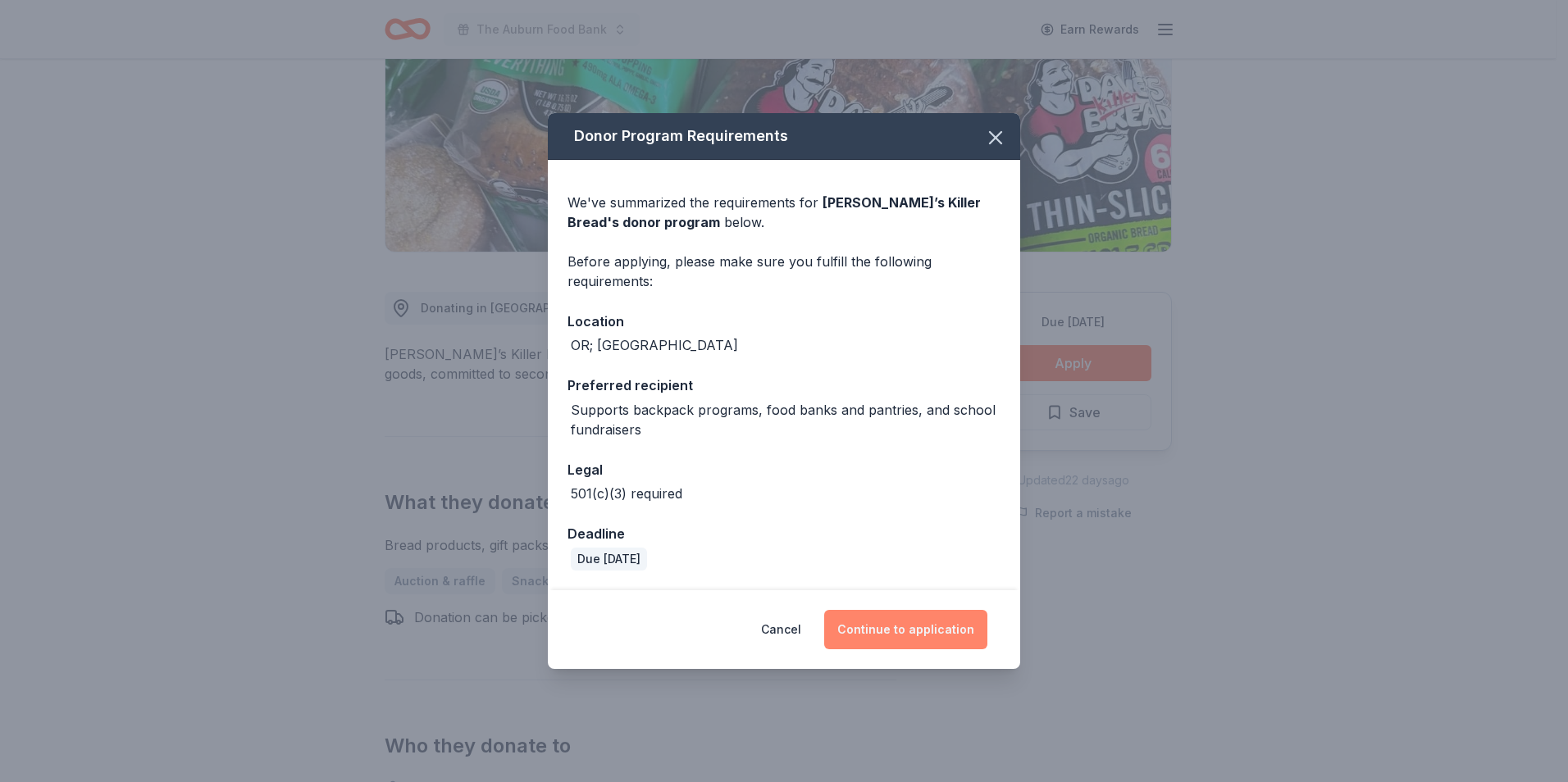
click at [896, 620] on button "Continue to application" at bounding box center [905, 630] width 163 height 40
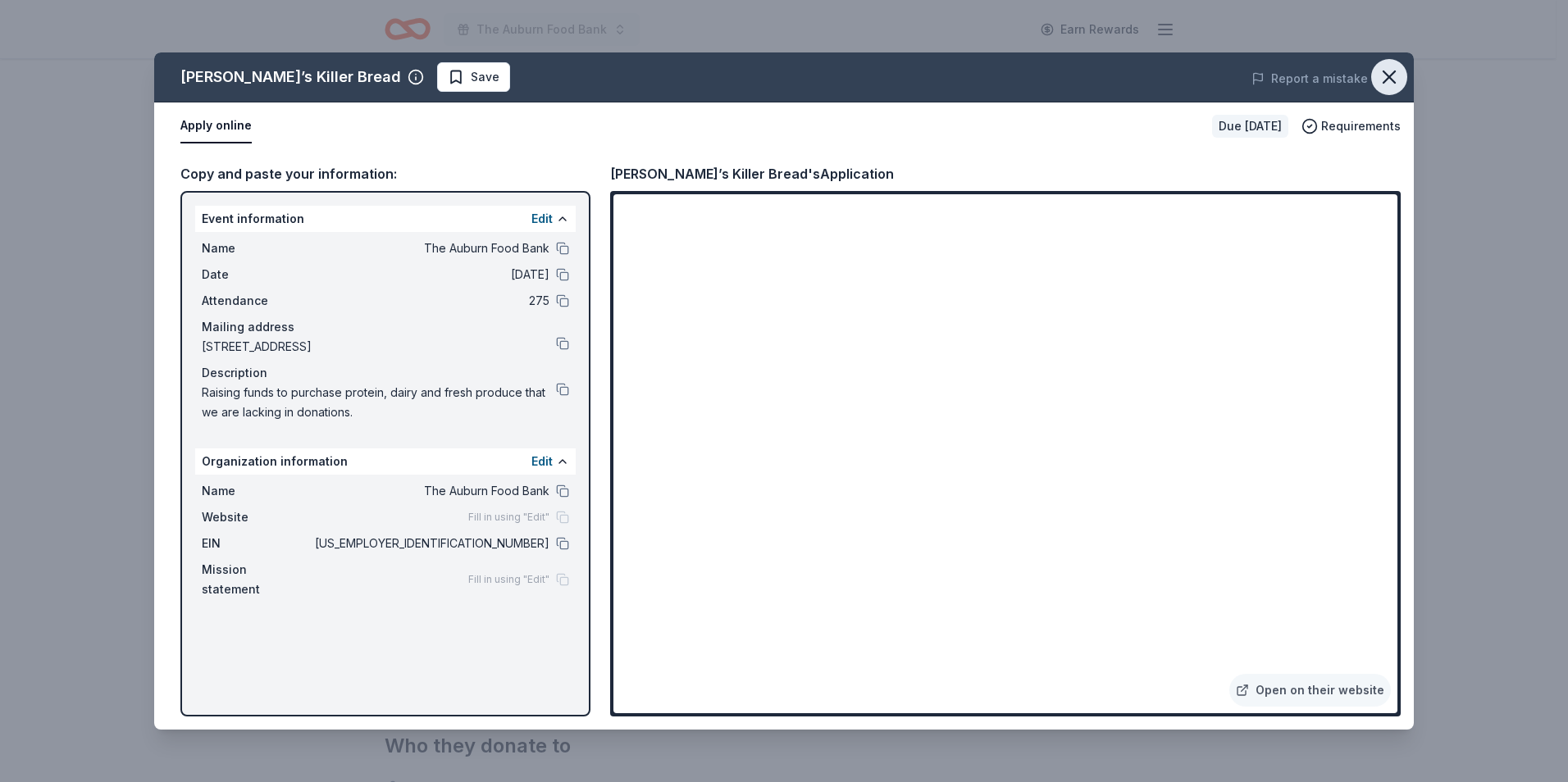
click at [1396, 80] on icon "button" at bounding box center [1389, 77] width 23 height 23
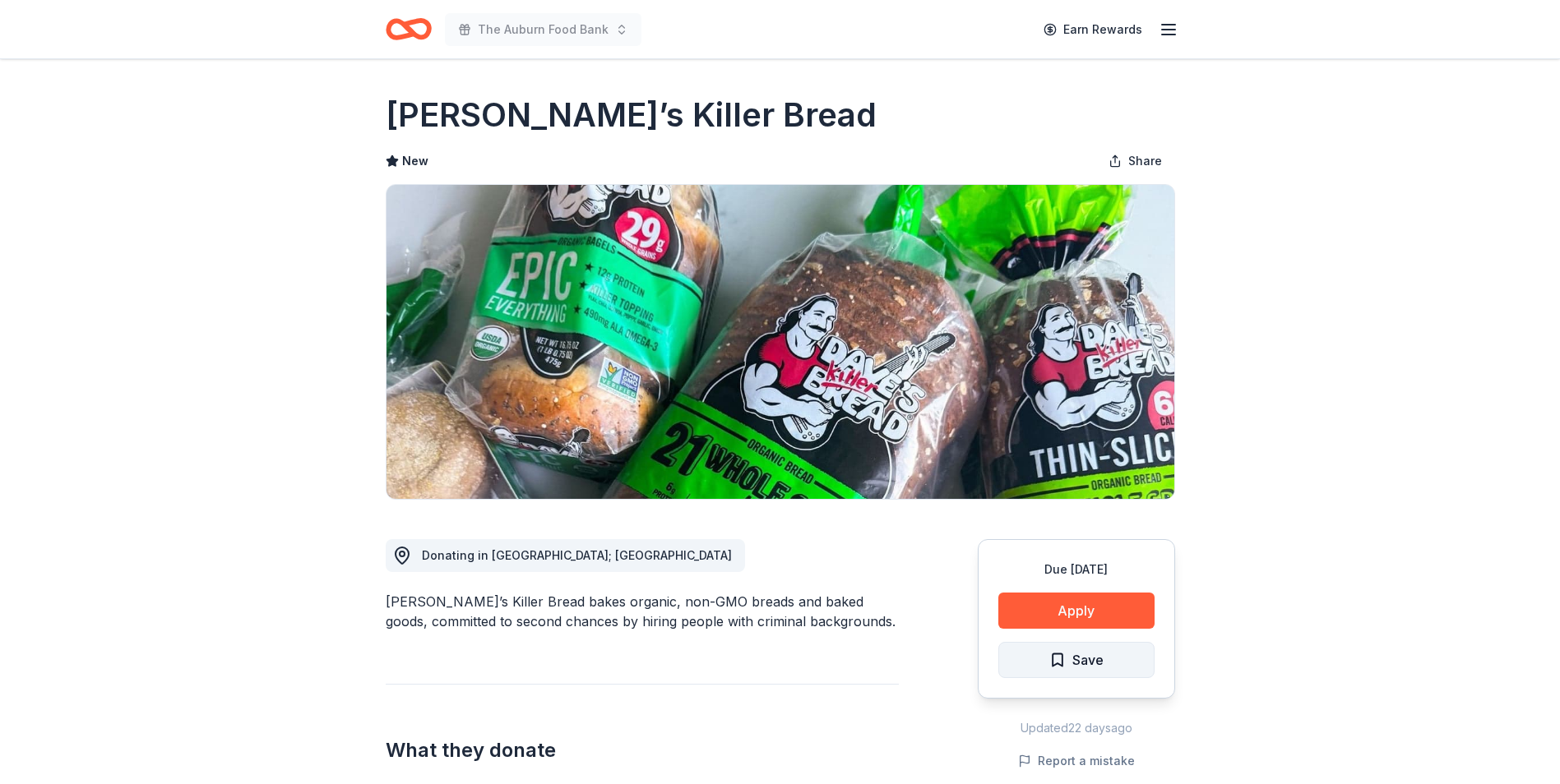
click at [1085, 657] on span "Save" at bounding box center [1088, 660] width 31 height 22
